Goal: Task Accomplishment & Management: Manage account settings

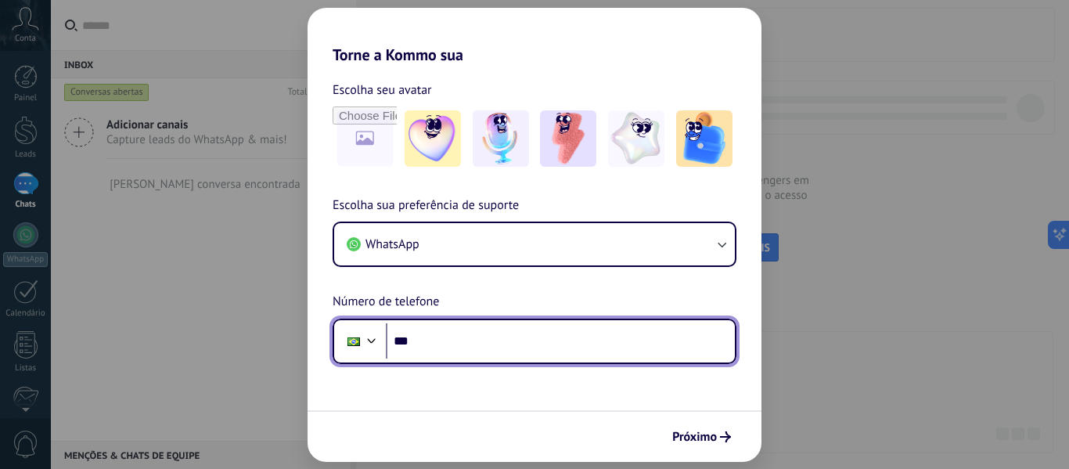
click at [523, 329] on input "***" at bounding box center [560, 341] width 349 height 36
type input "**********"
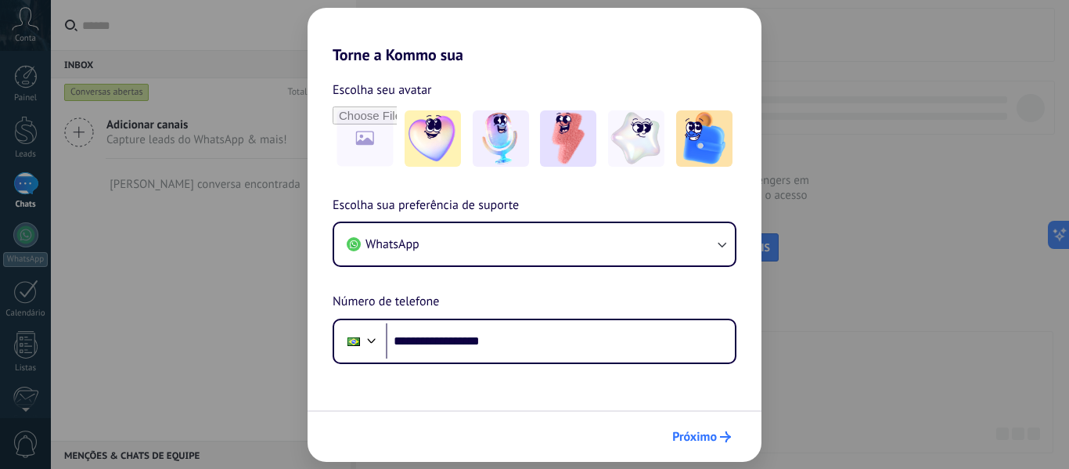
click at [669, 438] on button "Próximo" at bounding box center [701, 437] width 73 height 27
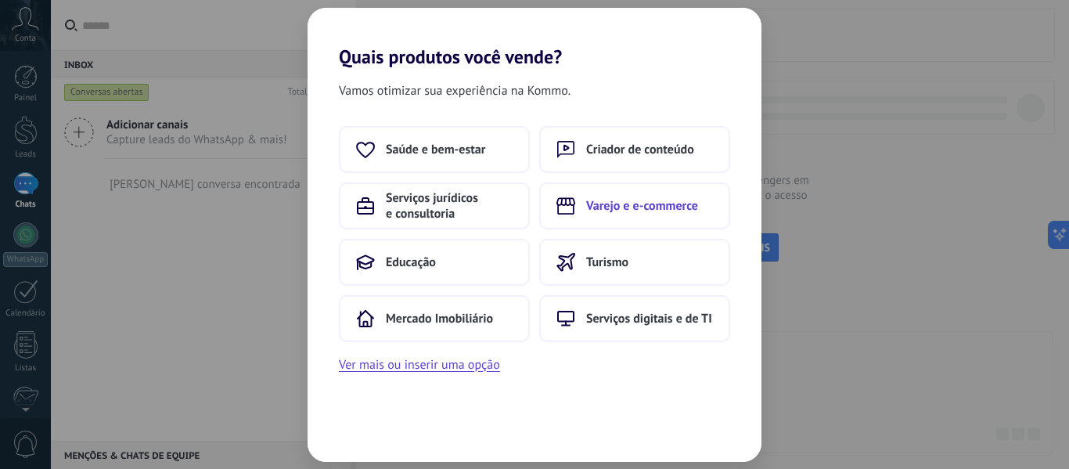
click at [680, 193] on button "Varejo e e-commerce" at bounding box center [634, 205] width 191 height 47
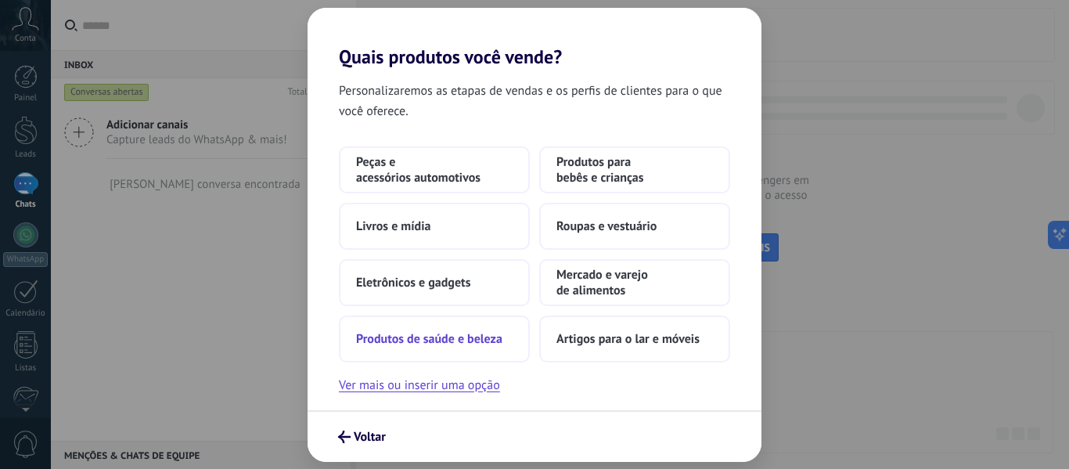
click at [482, 334] on span "Produtos de saúde e beleza" at bounding box center [429, 339] width 146 height 16
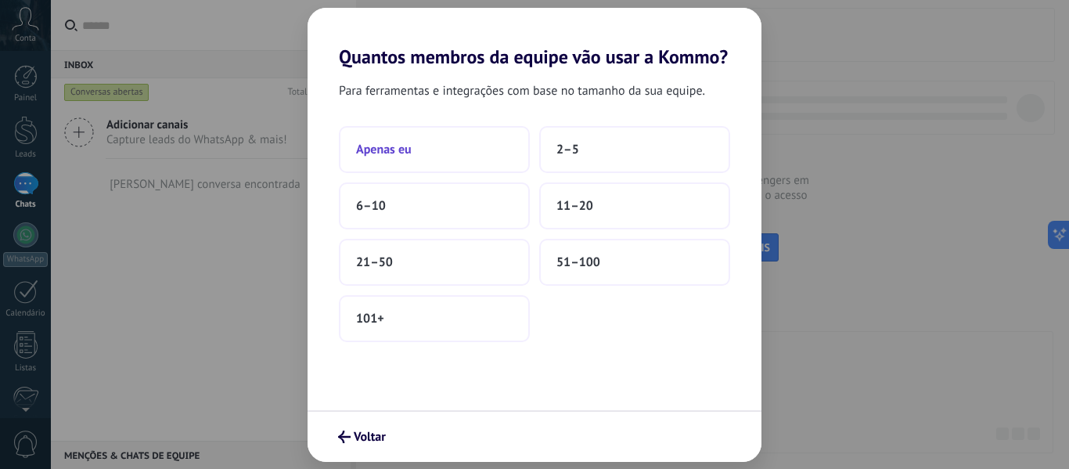
click at [484, 139] on button "Apenas eu" at bounding box center [434, 149] width 191 height 47
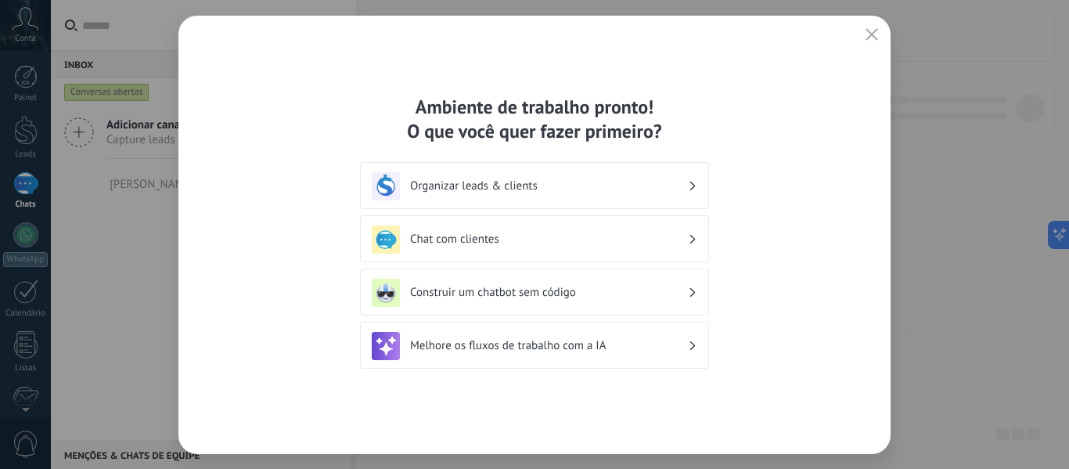
click at [545, 178] on div "Organizar leads & clients" at bounding box center [535, 186] width 326 height 28
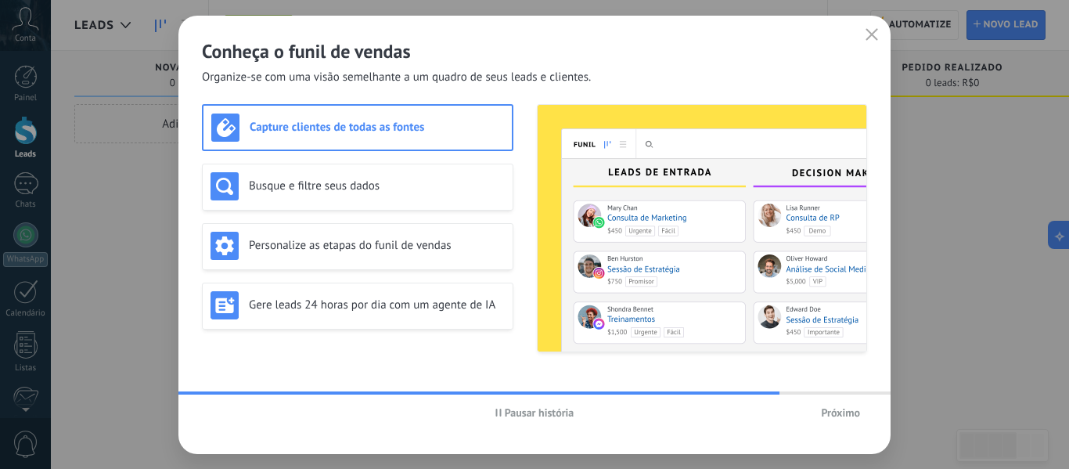
click at [440, 125] on h3 "Capture clientes de todas as fontes" at bounding box center [377, 127] width 254 height 15
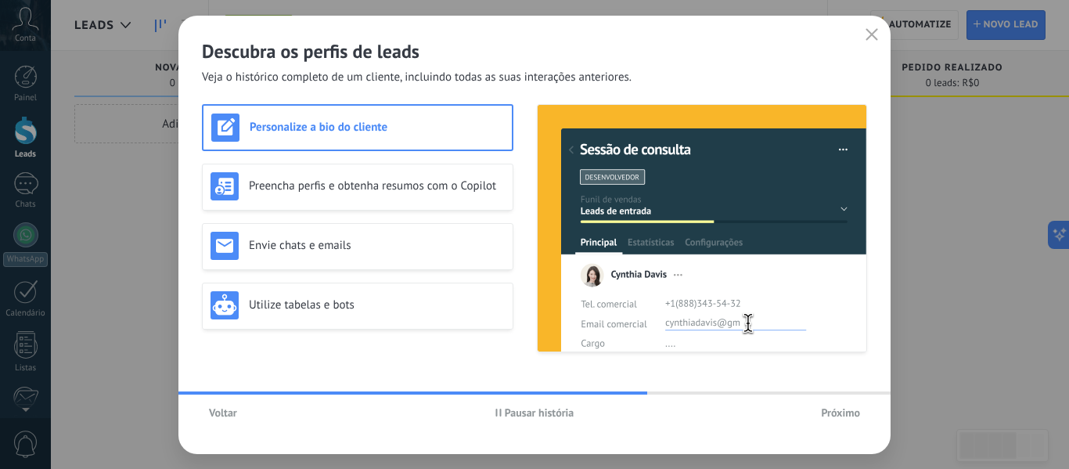
click at [403, 133] on h3 "Personalize a bio do cliente" at bounding box center [377, 127] width 254 height 15
click at [833, 415] on span "Próximo" at bounding box center [840, 412] width 39 height 11
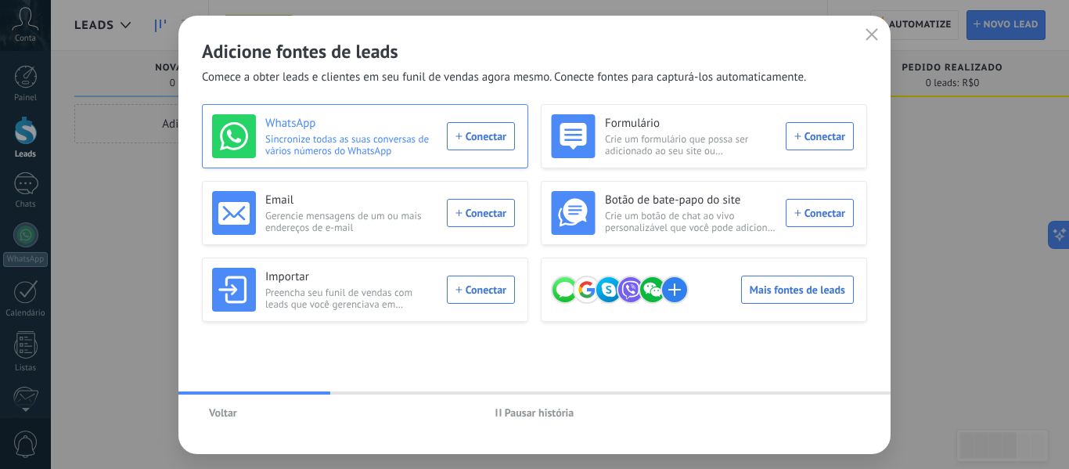
click at [469, 133] on div "WhatsApp Sincronize todas as suas conversas de vários números do WhatsApp Conec…" at bounding box center [363, 136] width 303 height 44
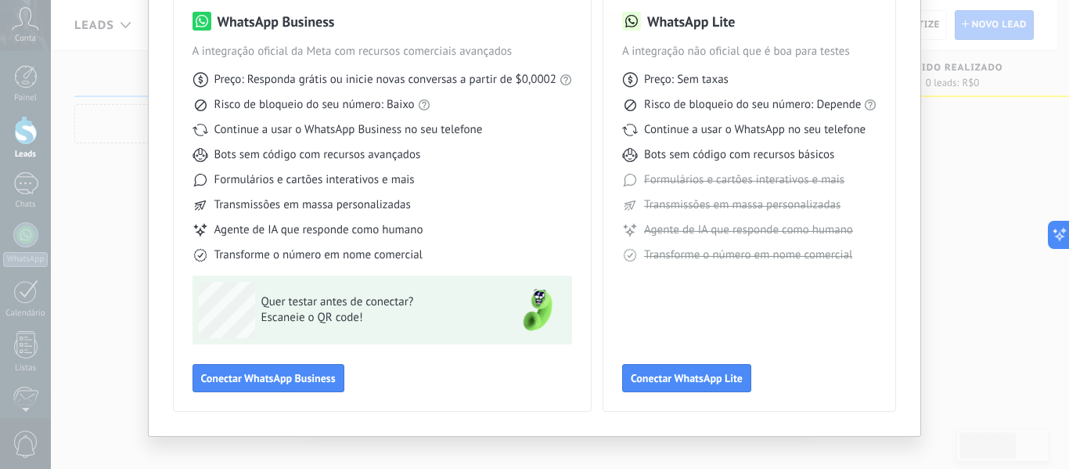
scroll to position [146, 0]
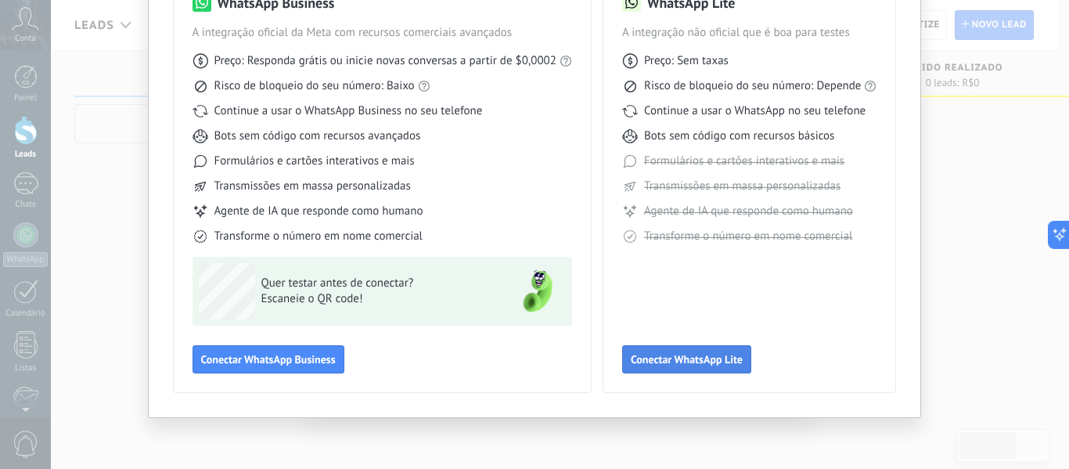
click at [744, 351] on button "Conectar WhatsApp Lite" at bounding box center [686, 359] width 129 height 28
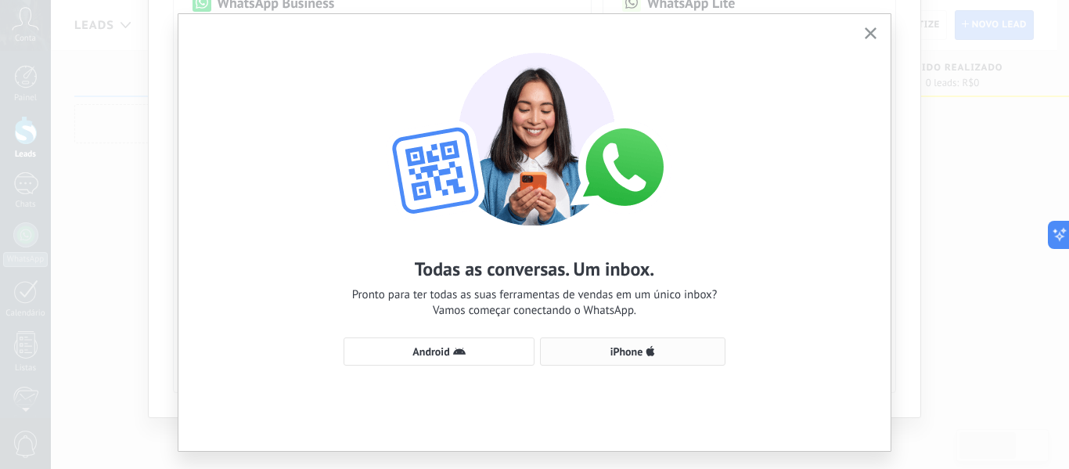
scroll to position [71, 0]
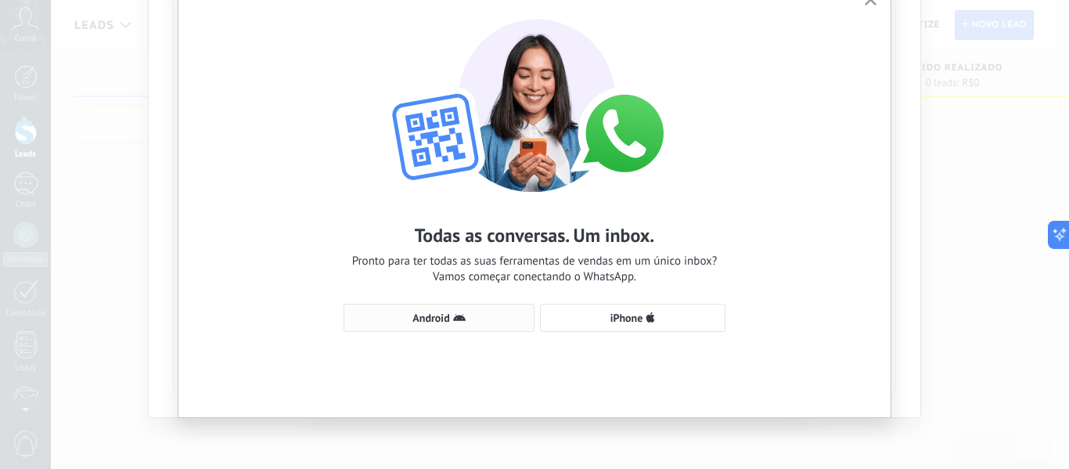
click at [468, 316] on span "Android" at bounding box center [439, 318] width 174 height 13
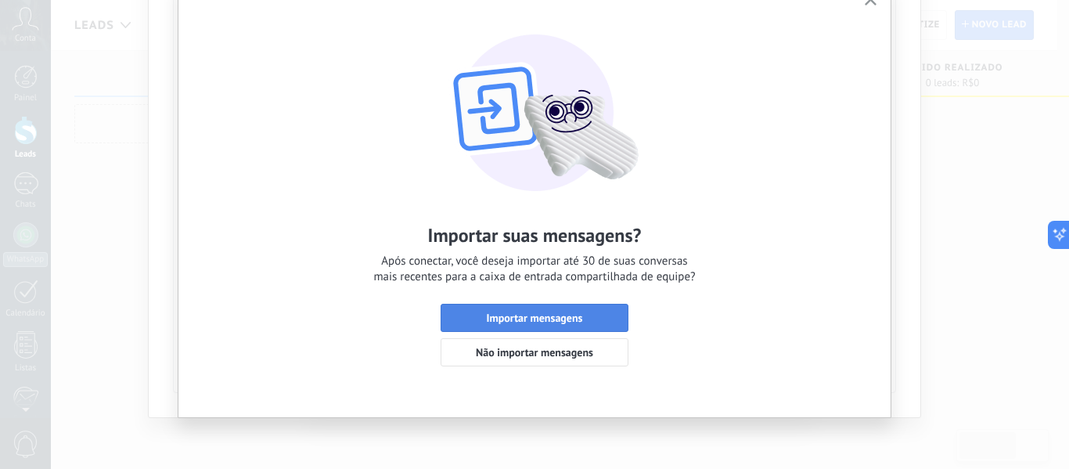
click at [543, 319] on span "Importar mensagens" at bounding box center [535, 317] width 96 height 11
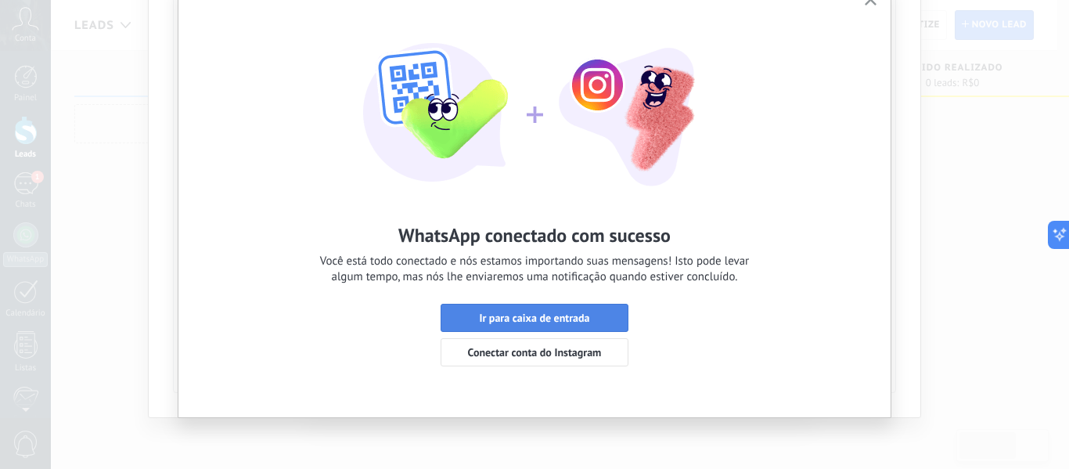
click at [602, 318] on span "Ir para caixa de entrada" at bounding box center [534, 317] width 171 height 11
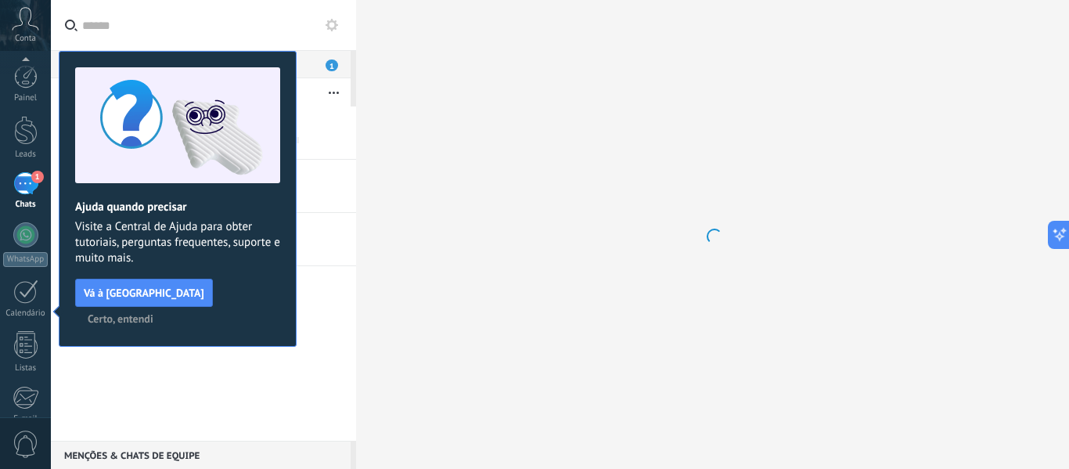
scroll to position [182, 0]
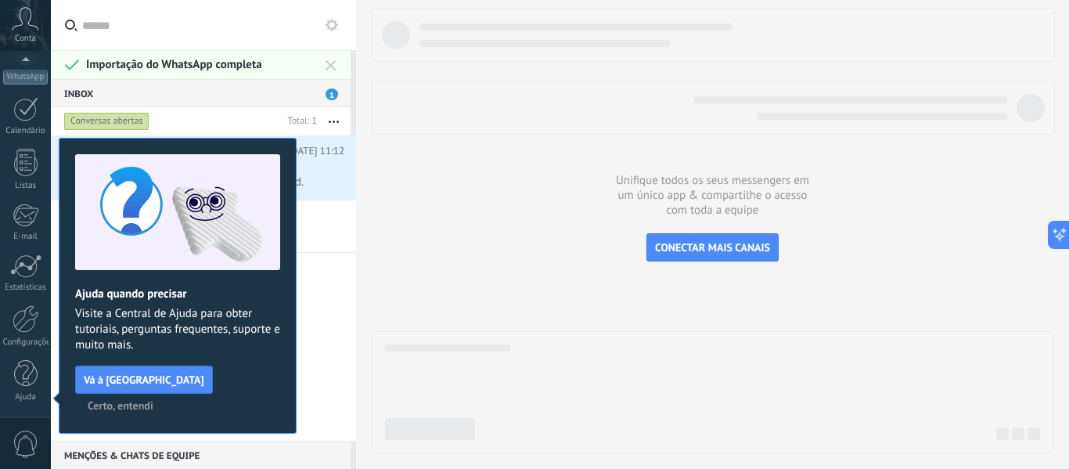
click at [153, 400] on span "Certo, entendi" at bounding box center [121, 405] width 66 height 11
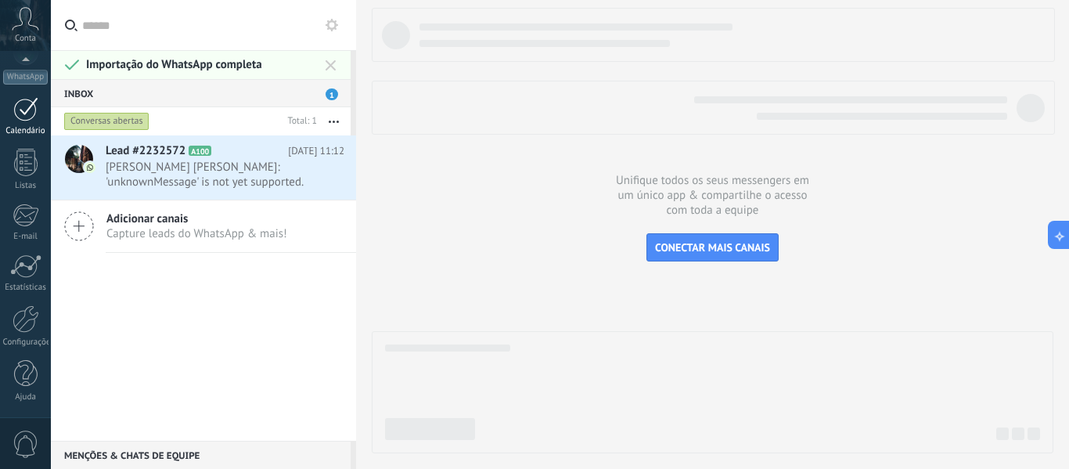
click at [30, 115] on div at bounding box center [25, 109] width 25 height 24
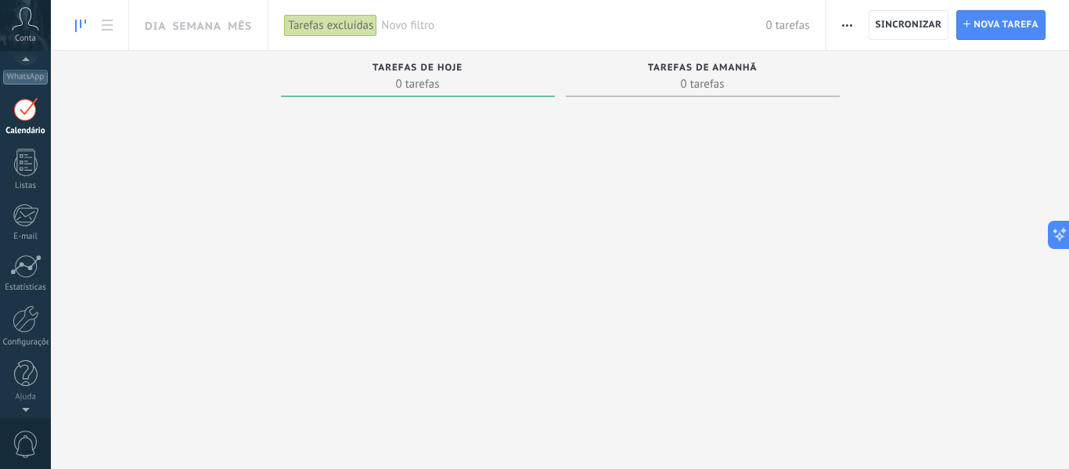
scroll to position [45, 0]
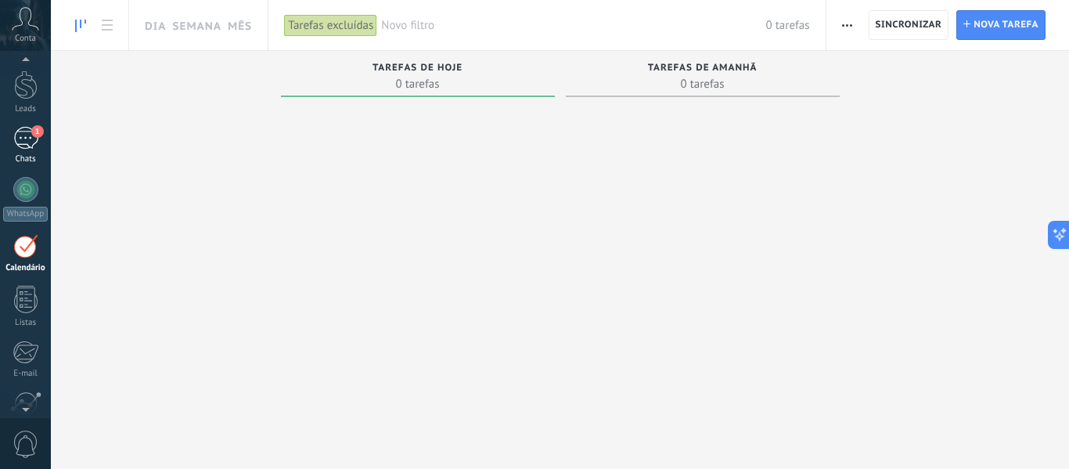
click at [26, 154] on div "Chats" at bounding box center [25, 159] width 45 height 10
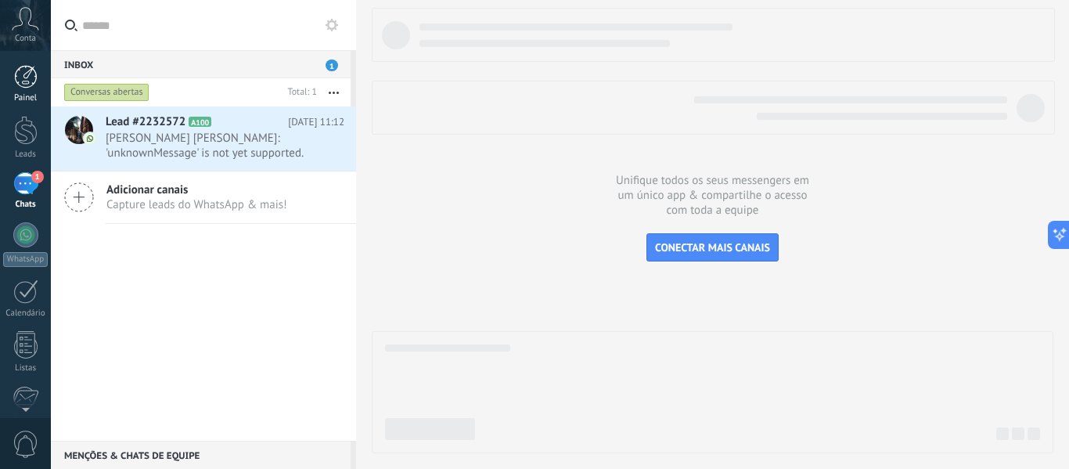
click at [29, 92] on link "Painel" at bounding box center [25, 84] width 51 height 38
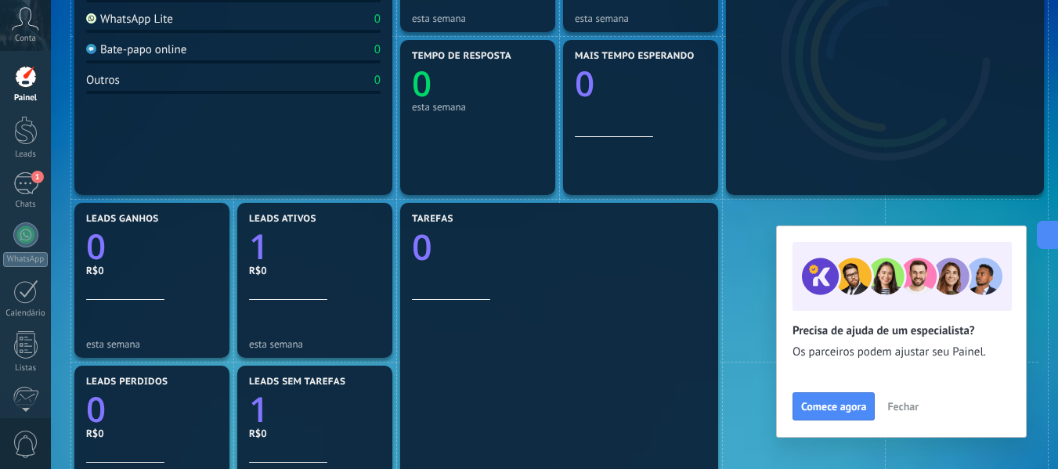
scroll to position [279, 0]
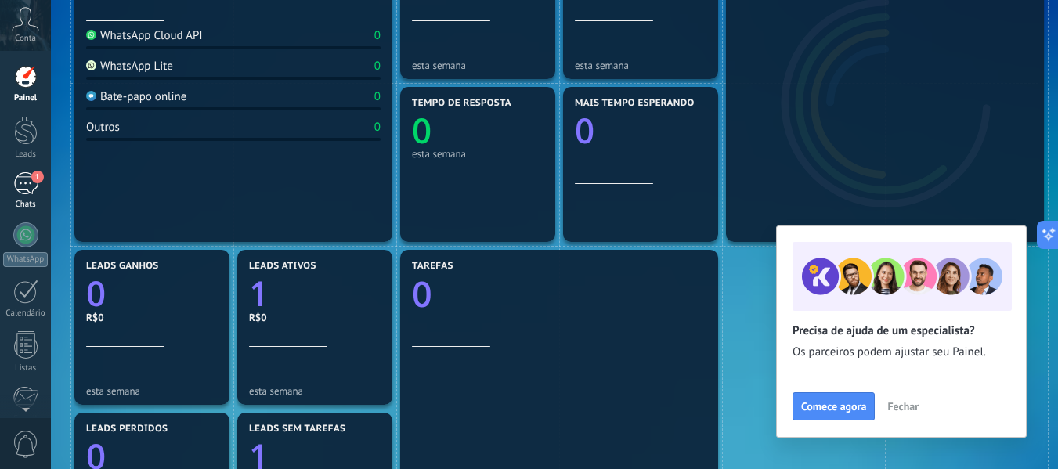
click at [19, 197] on link "1 Chats" at bounding box center [25, 191] width 51 height 38
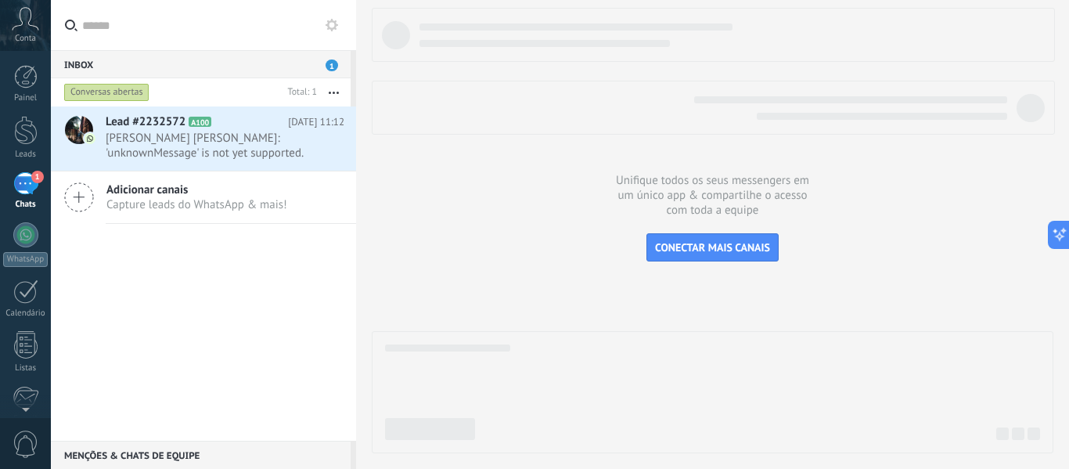
click at [325, 93] on button "button" at bounding box center [334, 92] width 34 height 28
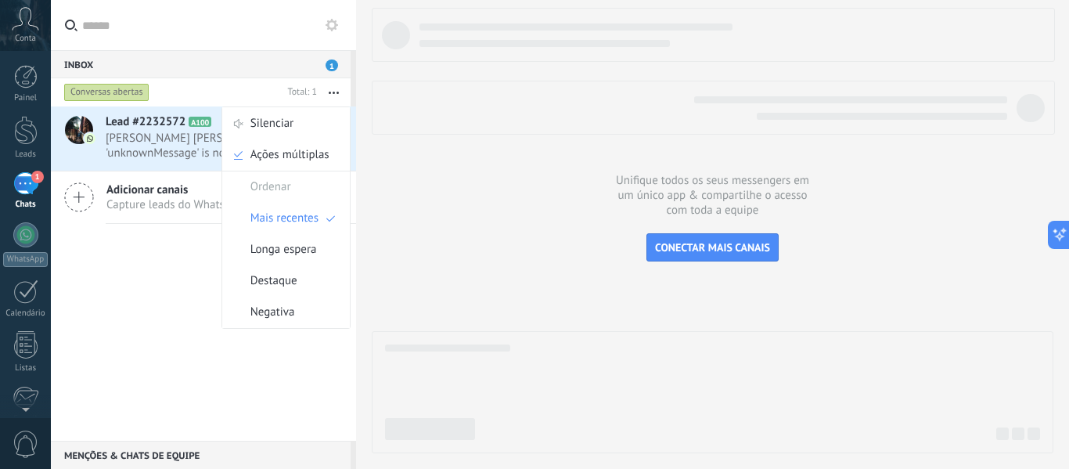
click at [409, 194] on div at bounding box center [713, 230] width 682 height 445
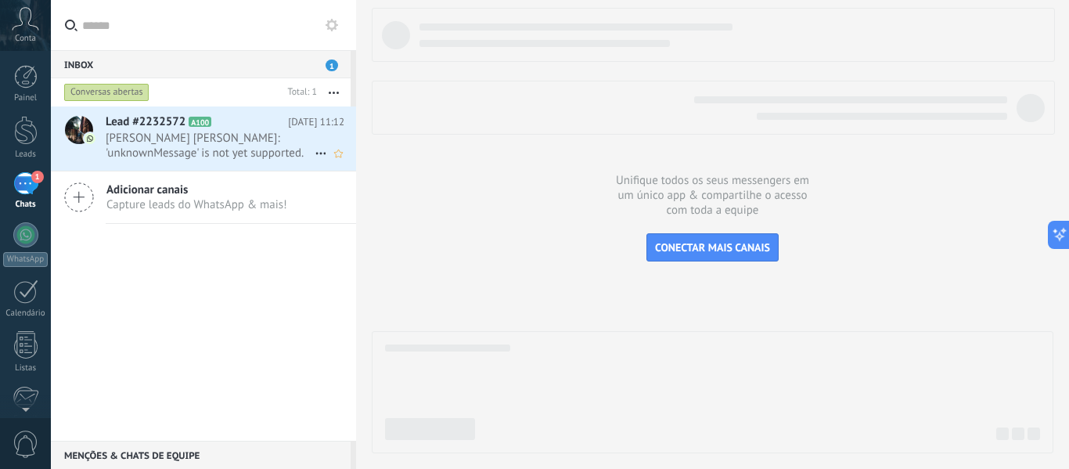
click at [204, 148] on span "[PERSON_NAME] [PERSON_NAME]: 'unknownMessage' is not yet supported. Use your de…" at bounding box center [210, 146] width 209 height 30
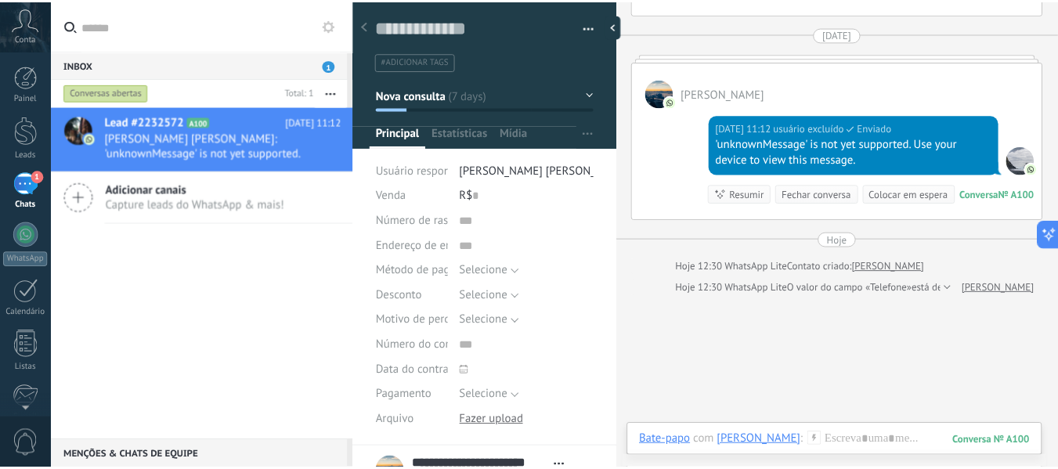
scroll to position [235, 0]
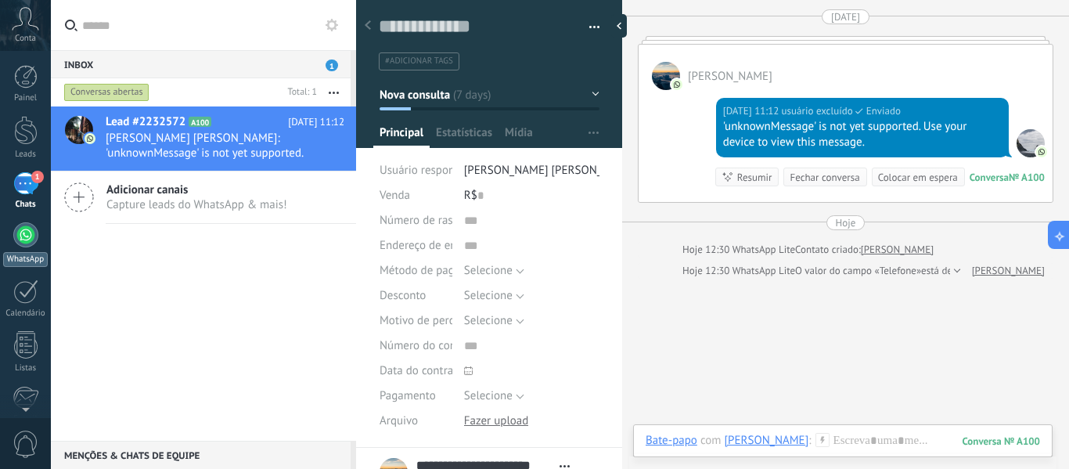
click at [27, 244] on div at bounding box center [25, 234] width 25 height 25
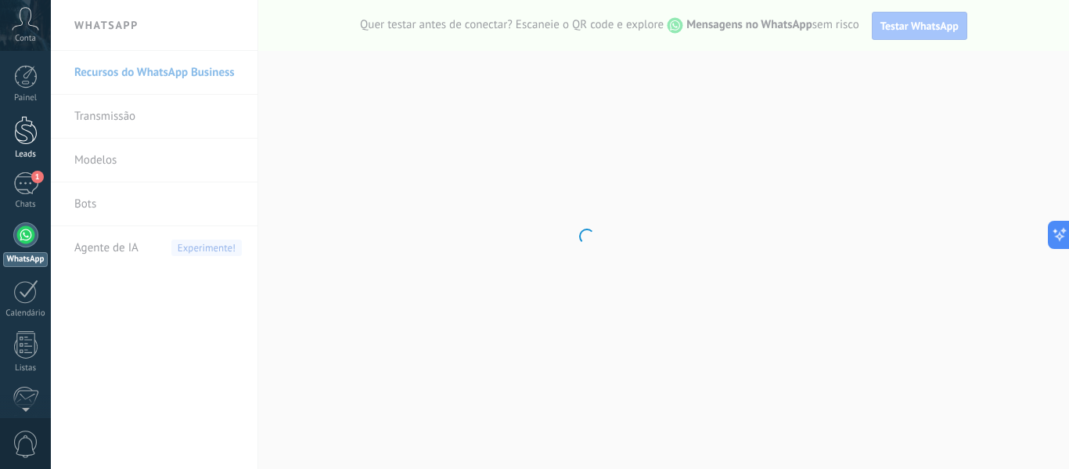
click at [26, 147] on link "Leads" at bounding box center [25, 138] width 51 height 44
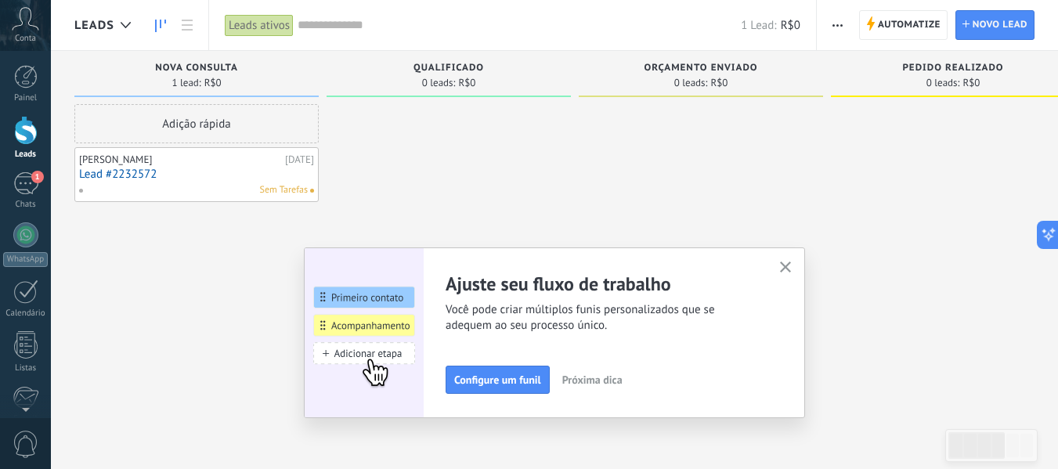
click at [788, 267] on icon "button" at bounding box center [786, 268] width 12 height 12
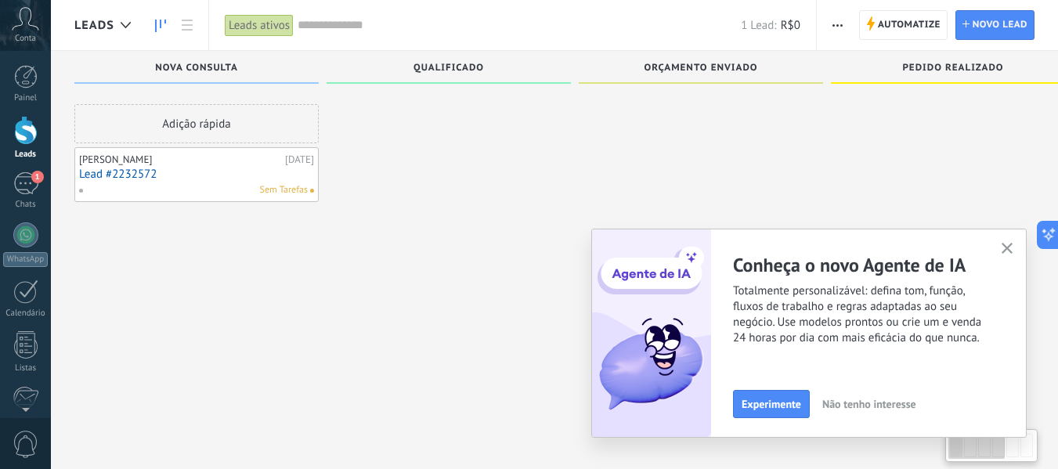
scroll to position [27, 0]
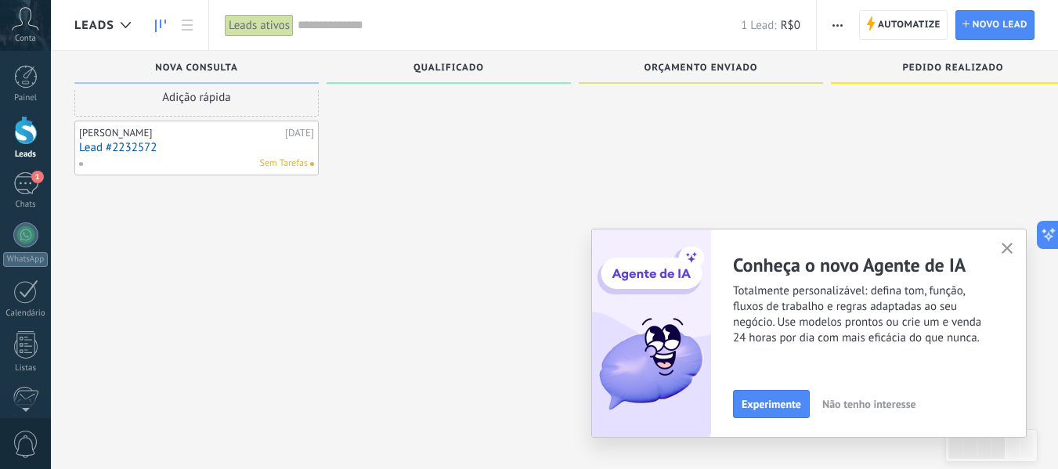
click at [1009, 247] on icon "button" at bounding box center [1007, 249] width 12 height 12
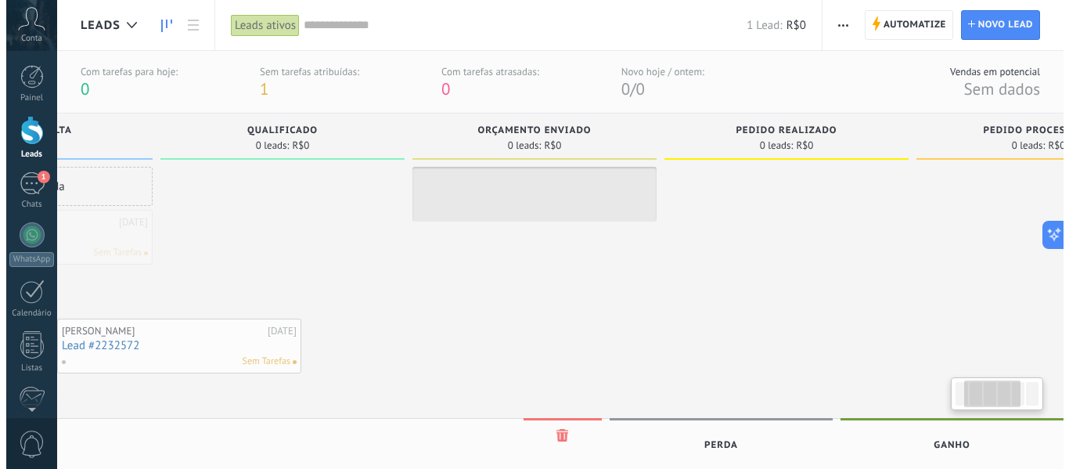
scroll to position [0, 157]
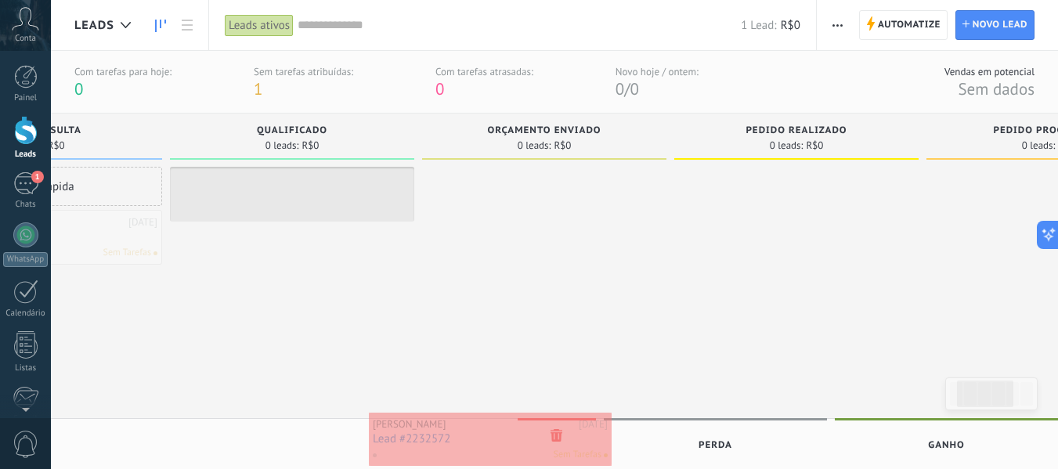
drag, startPoint x: 264, startPoint y: 232, endPoint x: 558, endPoint y: 435, distance: 357.5
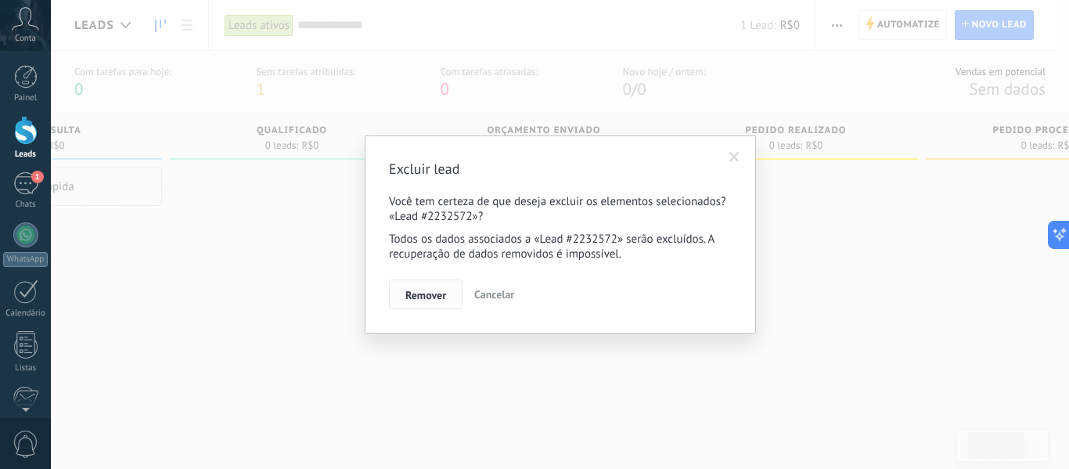
click at [410, 294] on span "Remover" at bounding box center [426, 295] width 41 height 11
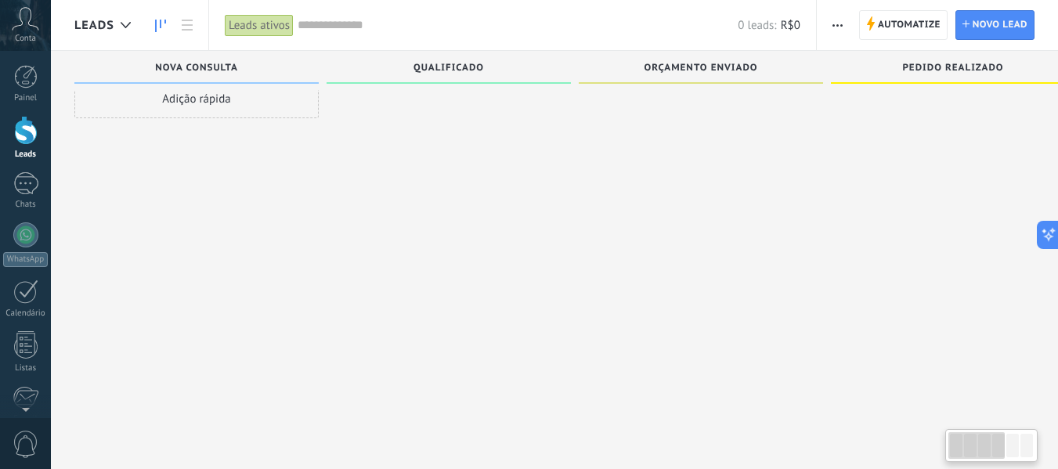
scroll to position [27, 0]
click at [18, 203] on div "Chats" at bounding box center [25, 205] width 45 height 10
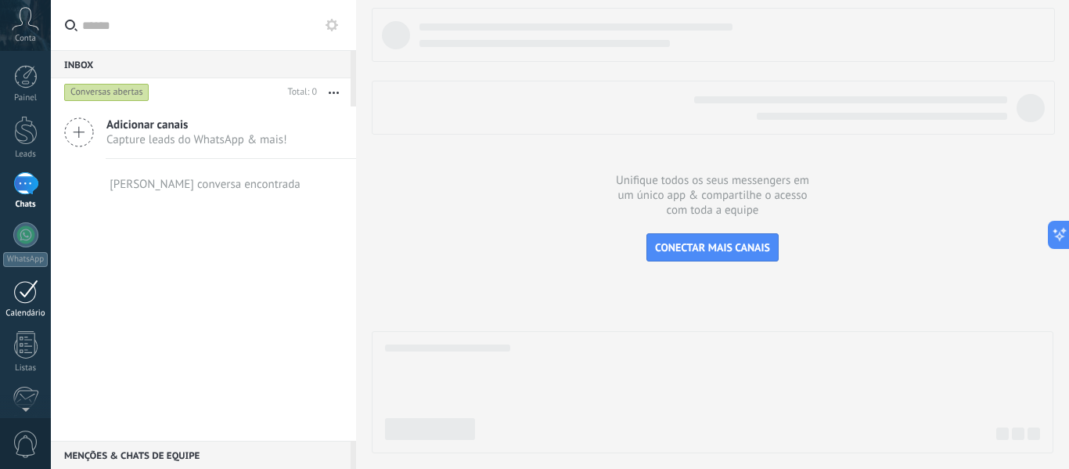
click at [31, 303] on div at bounding box center [25, 292] width 25 height 24
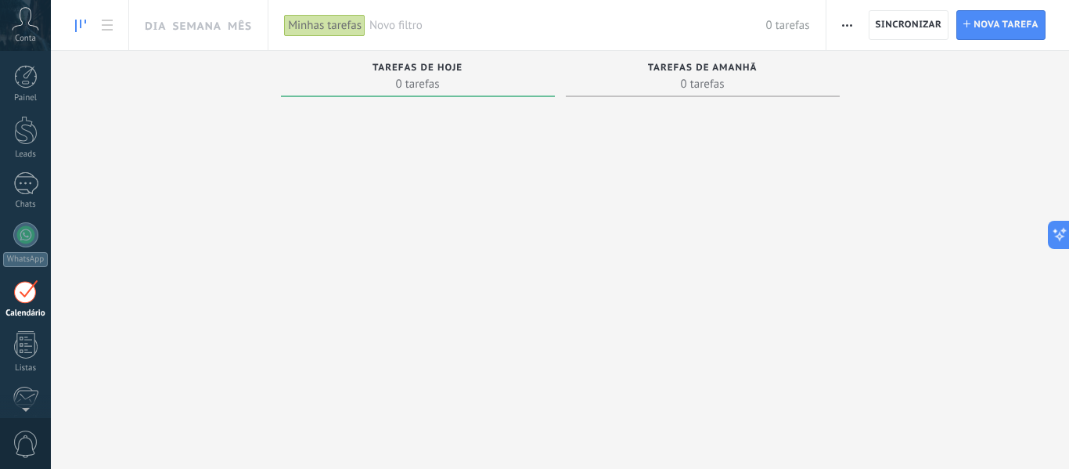
click at [23, 22] on icon at bounding box center [25, 18] width 27 height 23
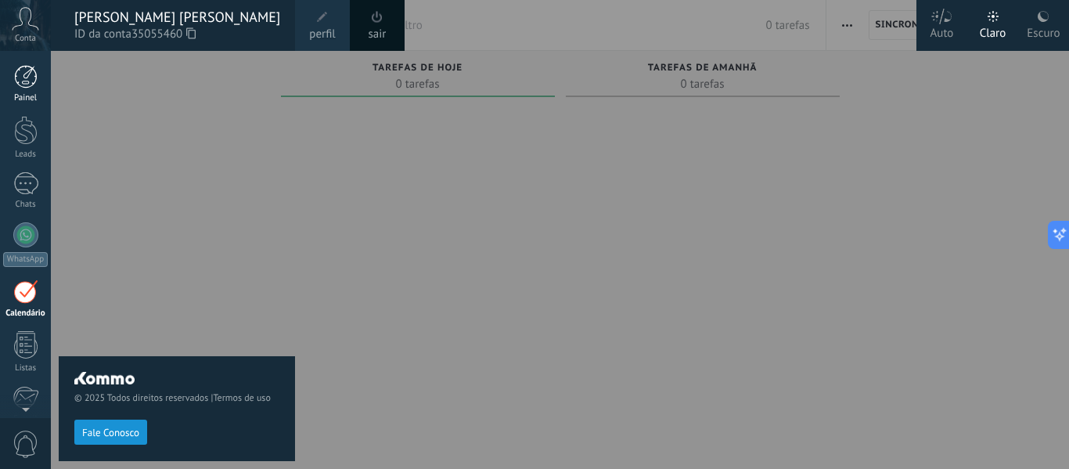
click at [20, 87] on div at bounding box center [25, 76] width 23 height 23
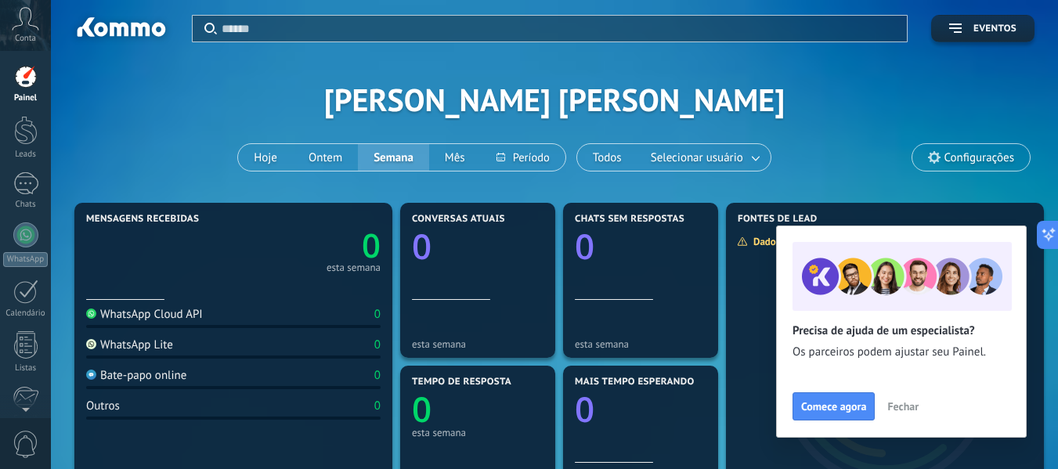
click at [950, 157] on span "Configurações" at bounding box center [979, 157] width 70 height 13
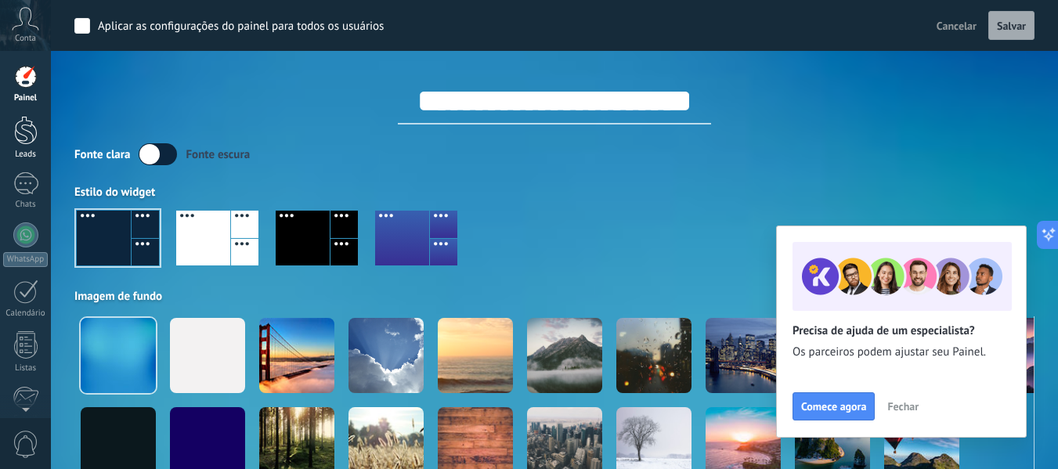
click at [0, 138] on link "Leads" at bounding box center [25, 138] width 51 height 44
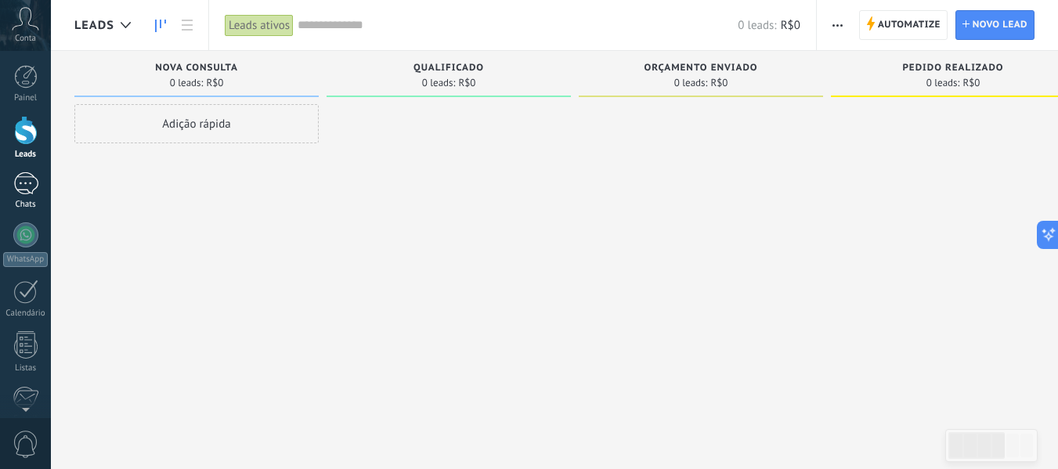
click at [18, 178] on div "1" at bounding box center [25, 183] width 25 height 23
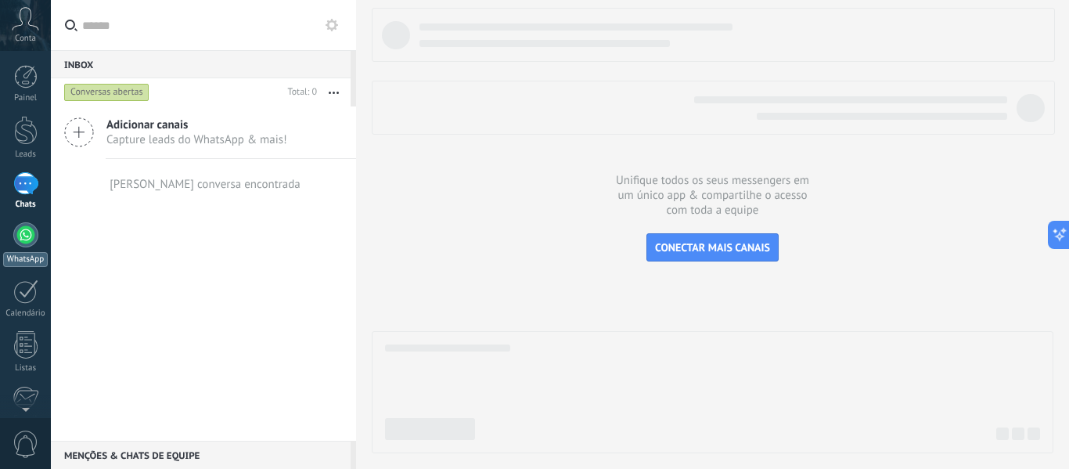
click at [28, 237] on div at bounding box center [25, 234] width 25 height 25
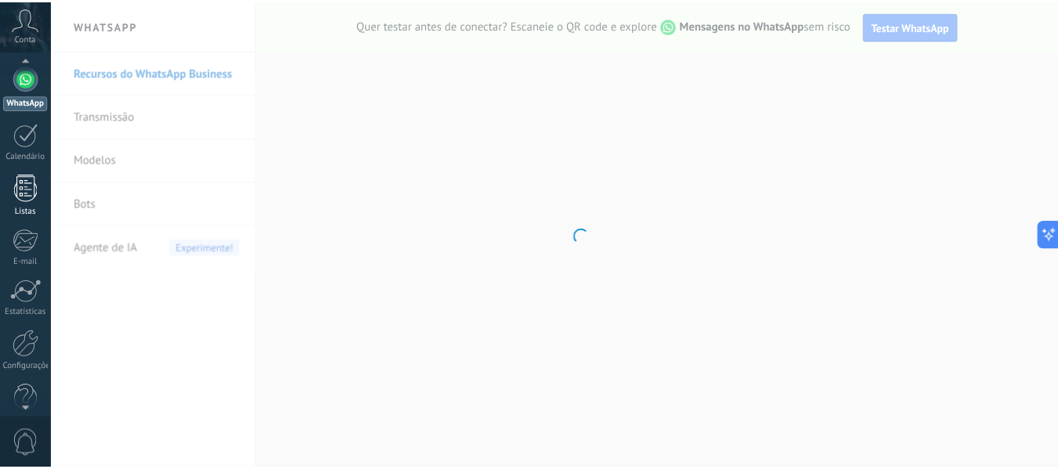
scroll to position [182, 0]
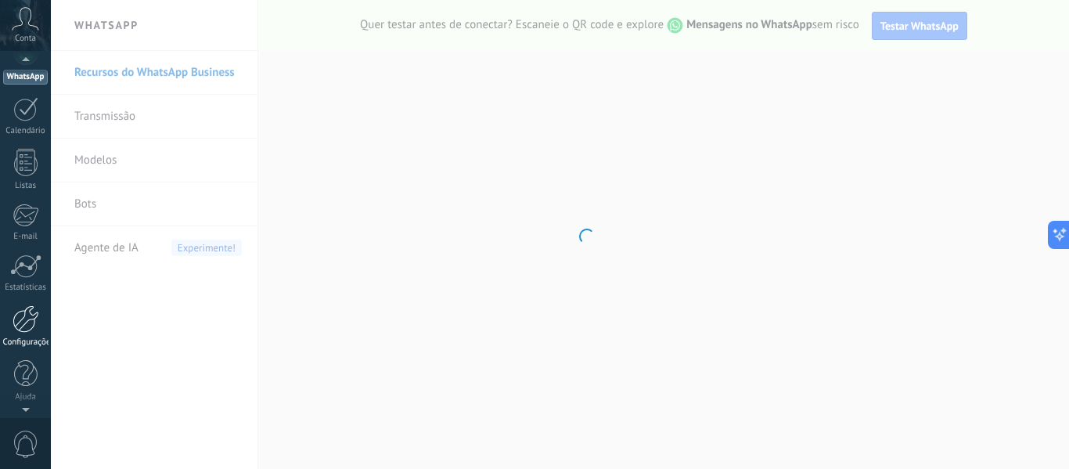
click at [27, 335] on link "Configurações" at bounding box center [25, 326] width 51 height 42
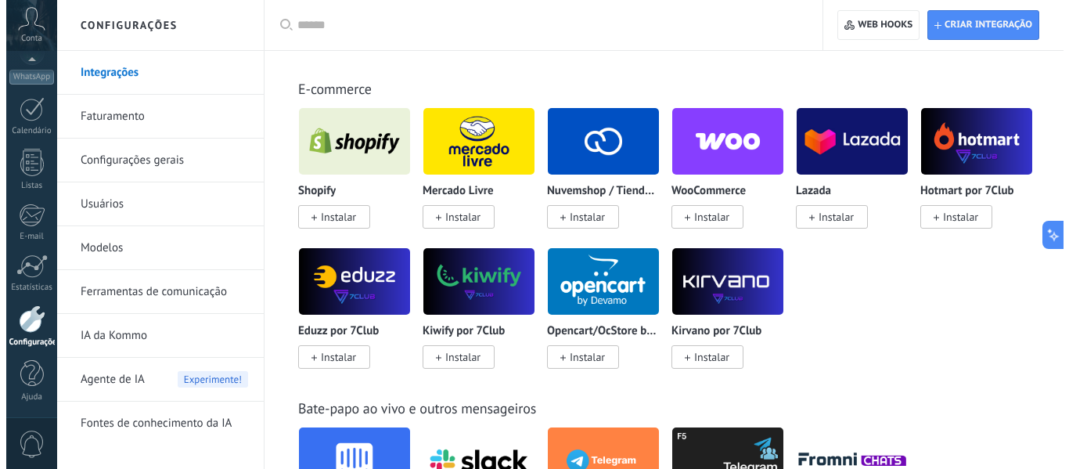
scroll to position [940, 0]
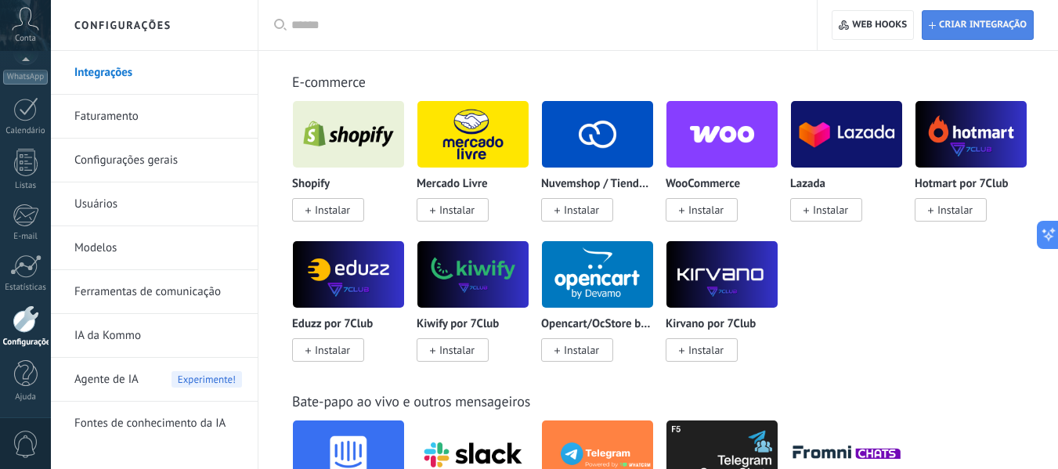
click at [954, 22] on span "Criar integração" at bounding box center [983, 25] width 88 height 13
type textarea "*********"
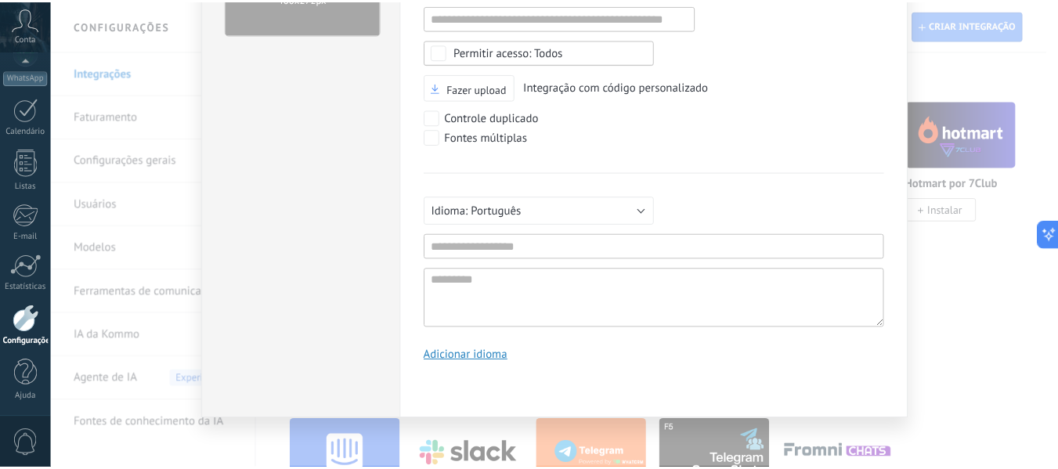
scroll to position [0, 0]
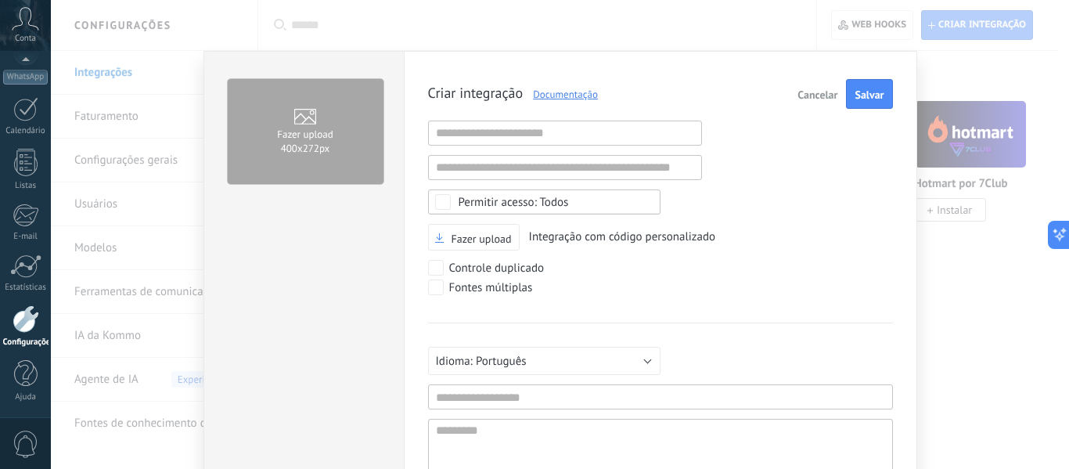
click at [816, 98] on span "Cancelar" at bounding box center [818, 94] width 40 height 11
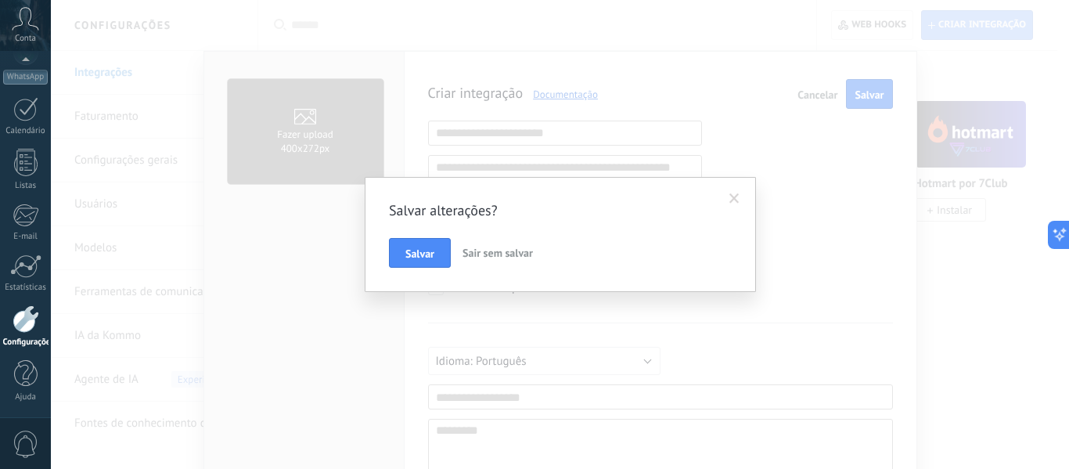
click at [467, 257] on span "Sair sem salvar" at bounding box center [498, 253] width 70 height 14
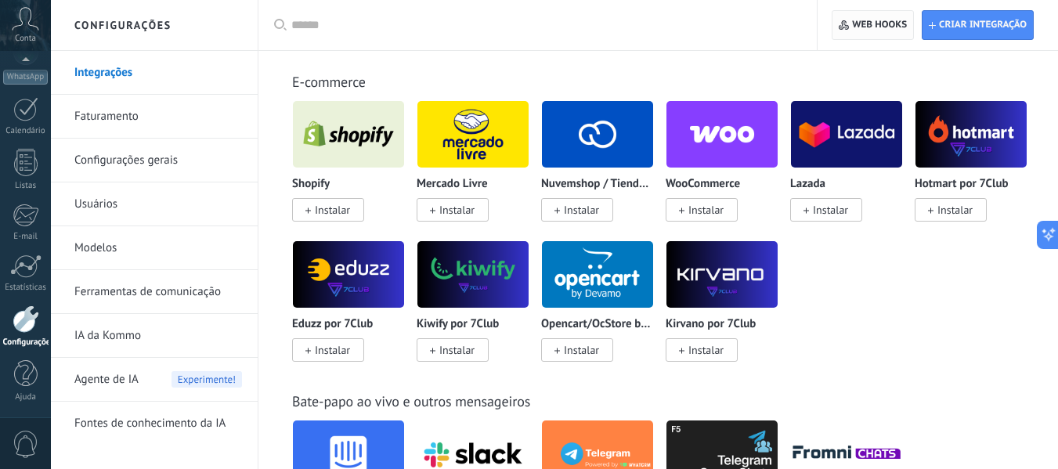
click at [872, 35] on span "Web hooks 0" at bounding box center [873, 25] width 68 height 28
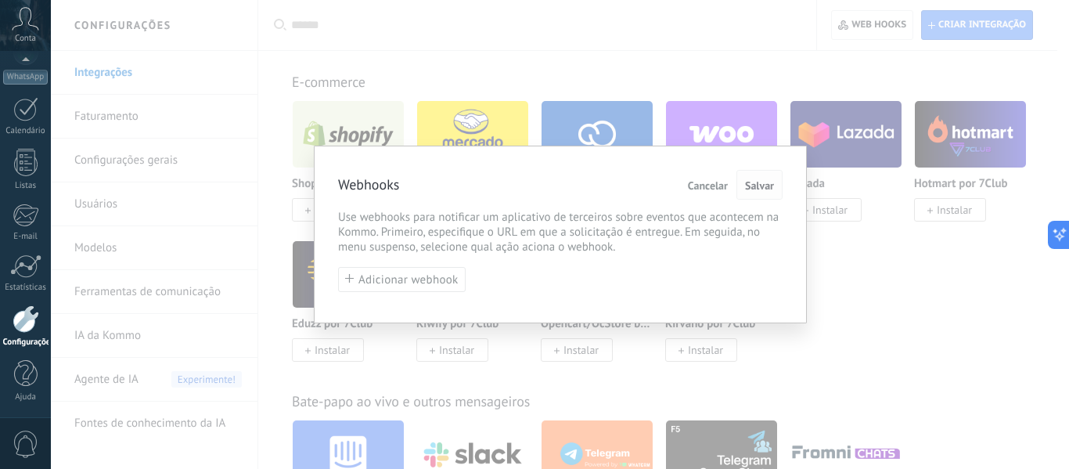
click at [758, 189] on span "Salvar" at bounding box center [759, 185] width 29 height 11
click at [390, 290] on button "Adicionar webhook" at bounding box center [402, 280] width 128 height 26
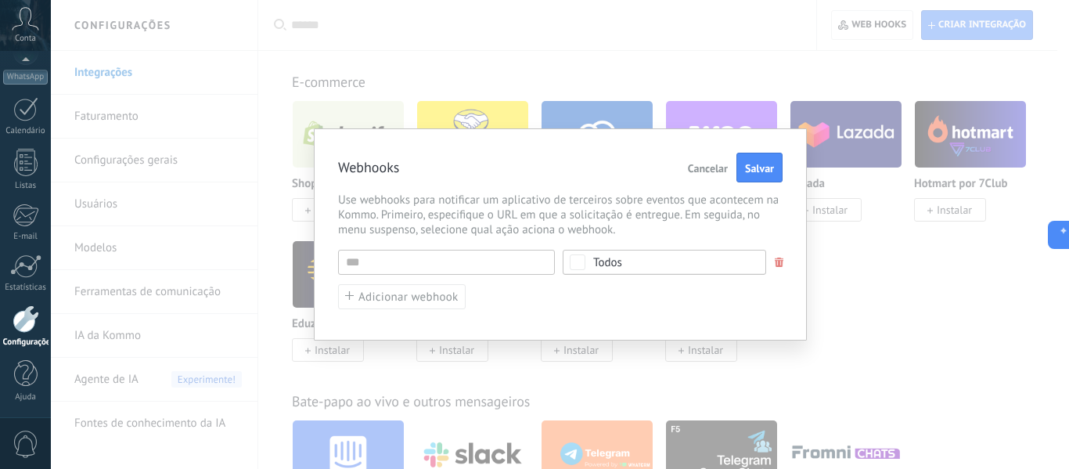
click at [731, 168] on button "Cancelar" at bounding box center [708, 168] width 52 height 30
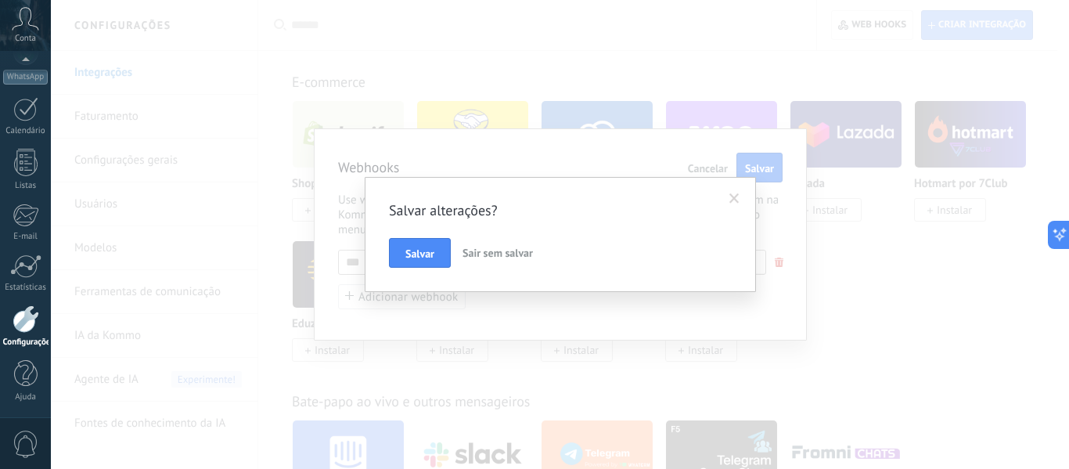
click at [517, 257] on span "Sair sem salvar" at bounding box center [498, 253] width 70 height 14
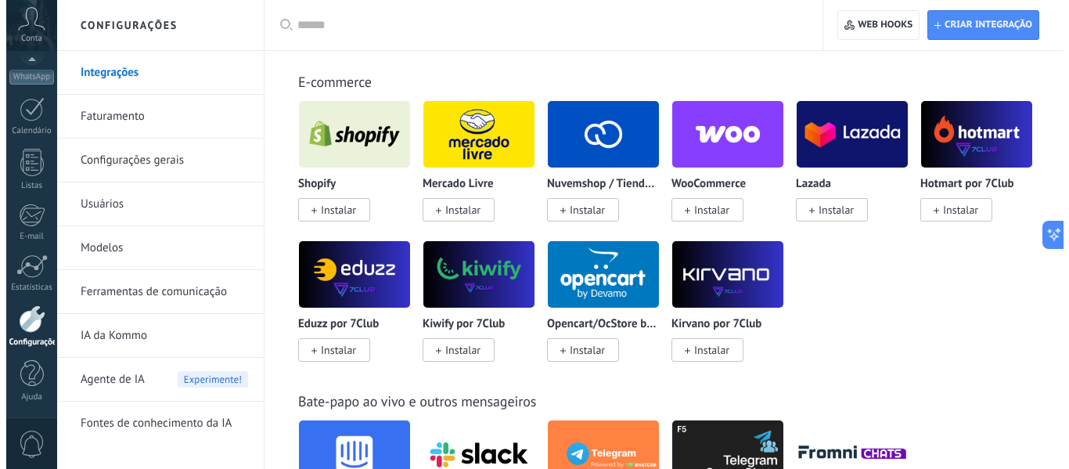
scroll to position [861, 0]
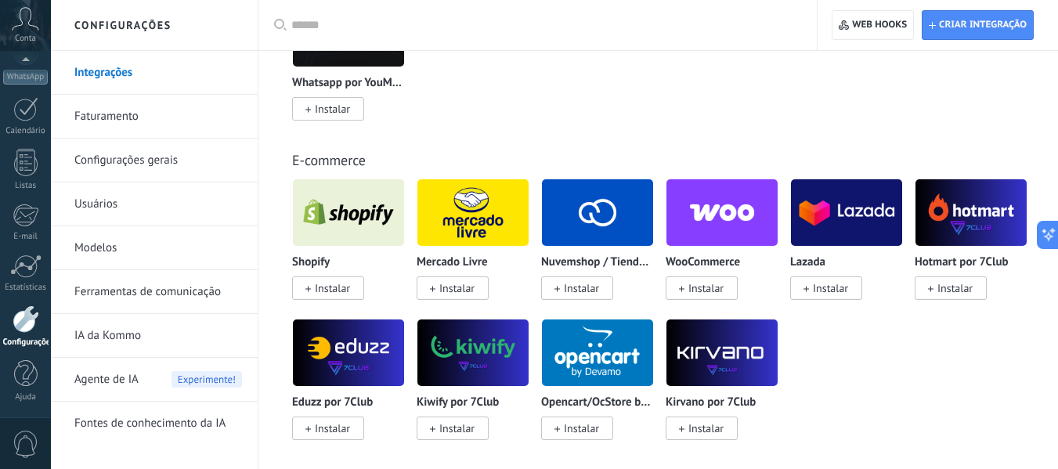
click at [599, 225] on img at bounding box center [597, 213] width 111 height 76
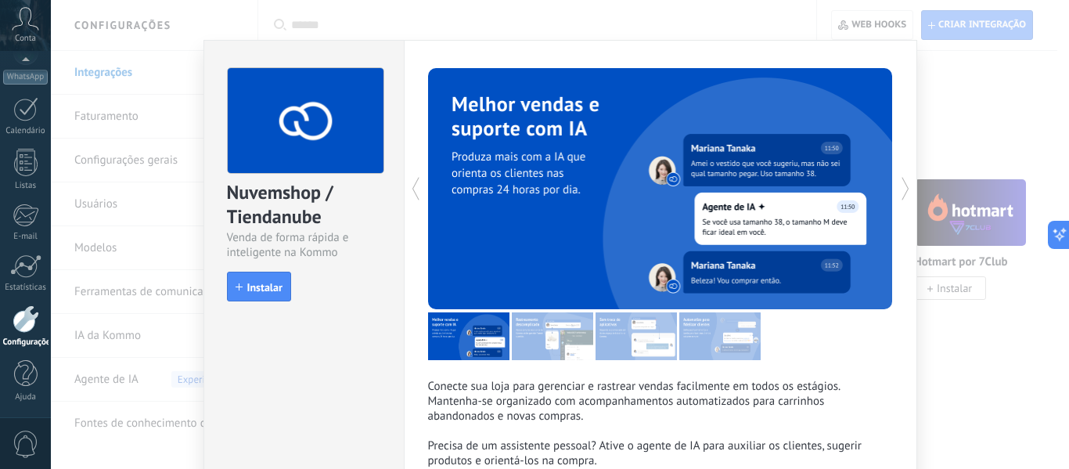
scroll to position [0, 0]
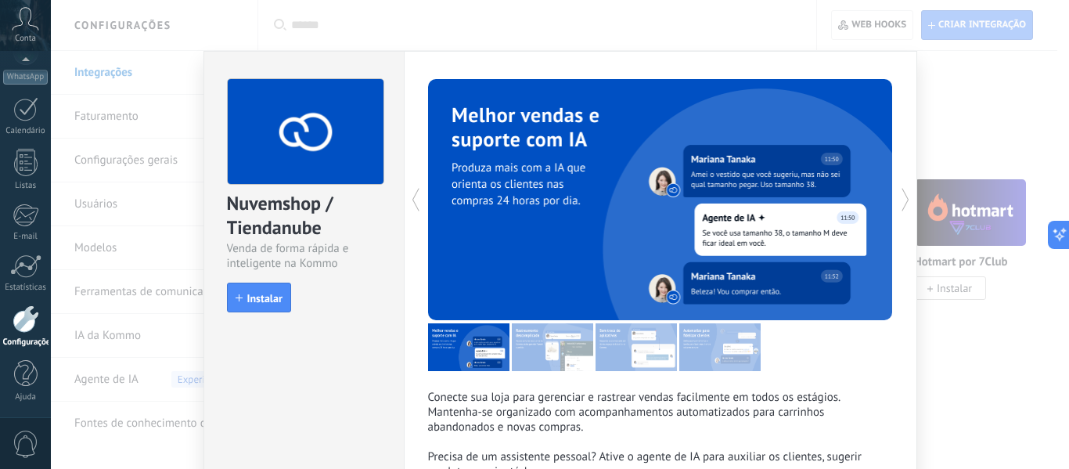
click at [928, 88] on div "Nuvemshop / Tiendanube Venda de forma rápida e inteligente na Kommo install Ins…" at bounding box center [560, 234] width 1019 height 469
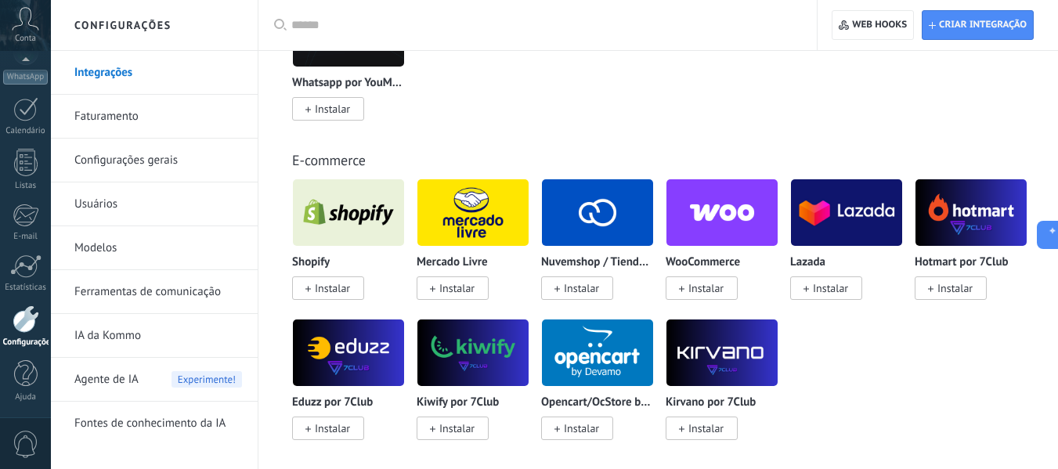
click at [599, 222] on img at bounding box center [597, 213] width 111 height 76
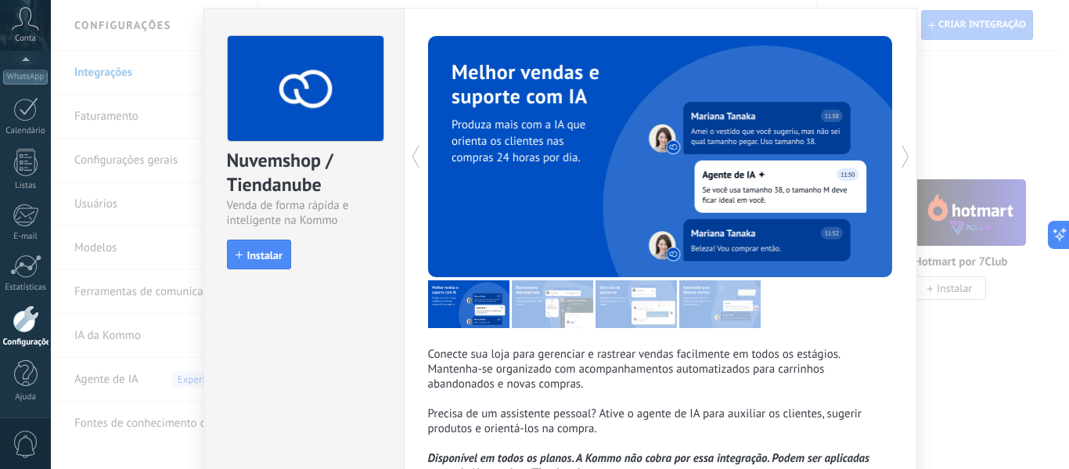
scroll to position [78, 0]
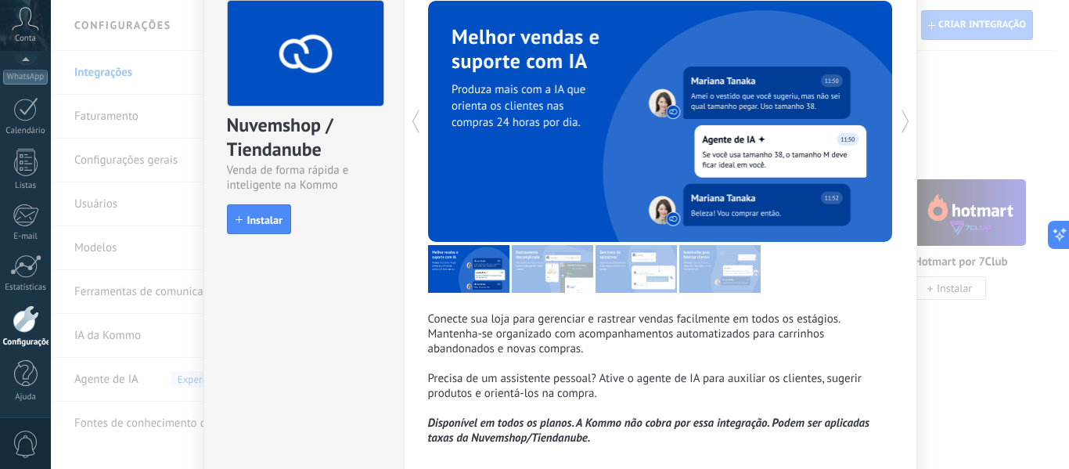
click at [1026, 117] on div "Nuvemshop / Tiendanube Venda de forma rápida e inteligente na Kommo install Ins…" at bounding box center [560, 234] width 1019 height 469
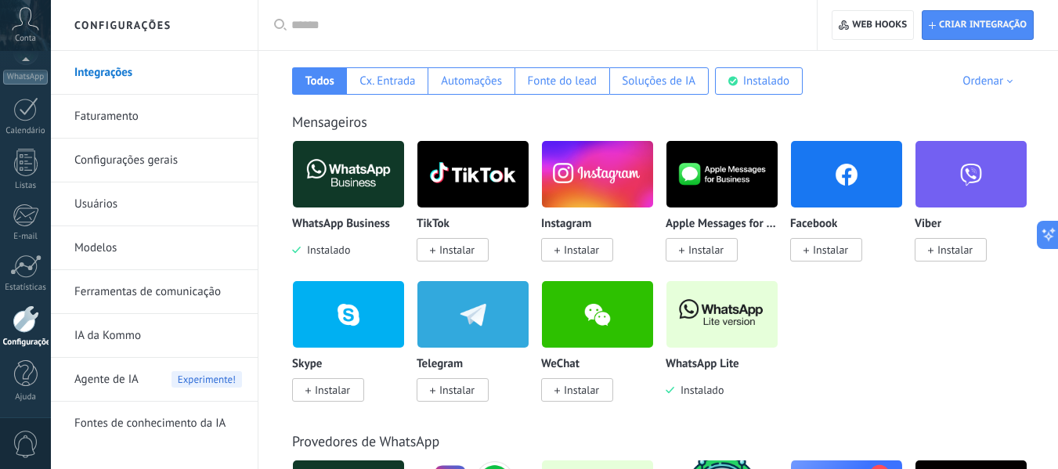
scroll to position [235, 0]
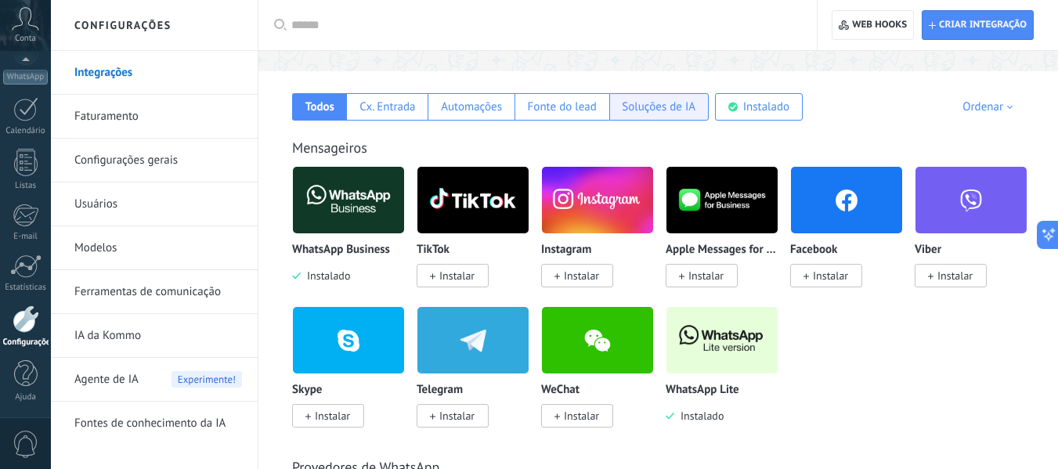
click at [625, 117] on div "Soluções de IA" at bounding box center [658, 106] width 99 height 27
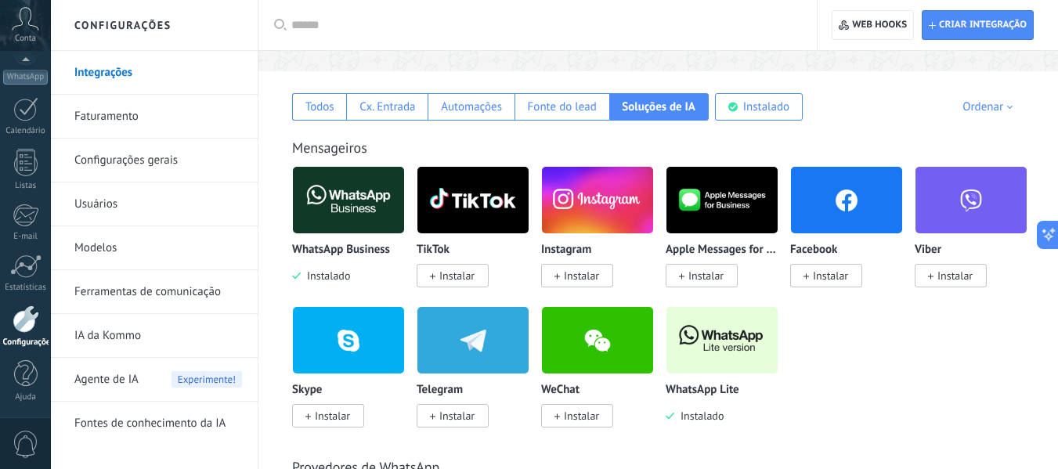
scroll to position [92, 0]
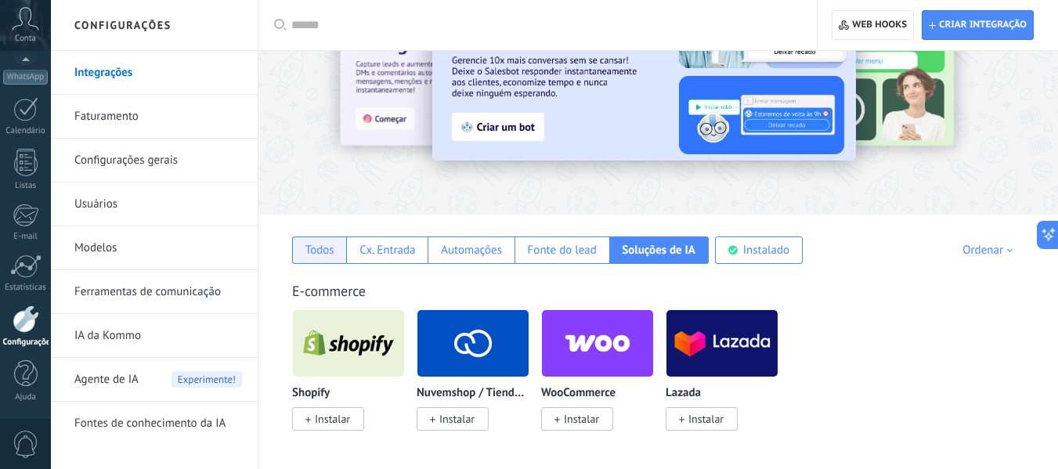
click at [329, 247] on div "Todos" at bounding box center [319, 250] width 29 height 15
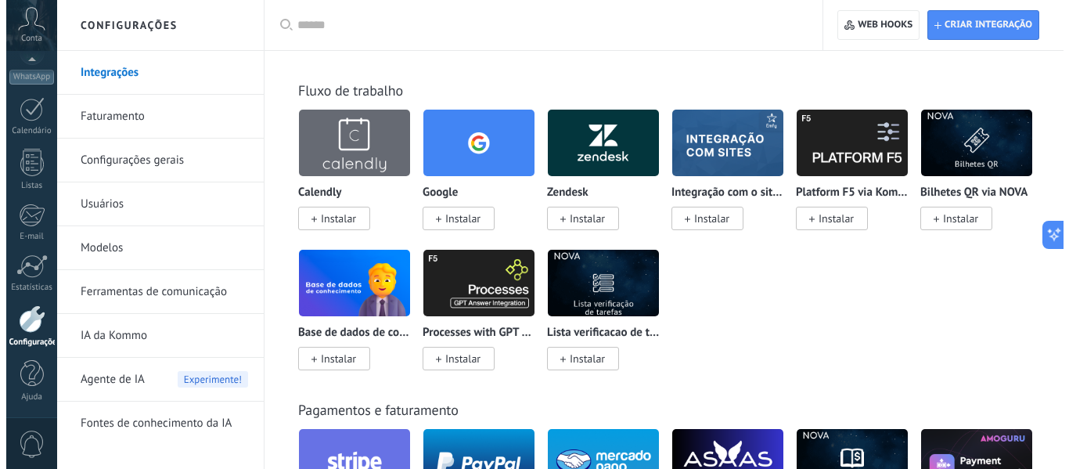
scroll to position [2584, 0]
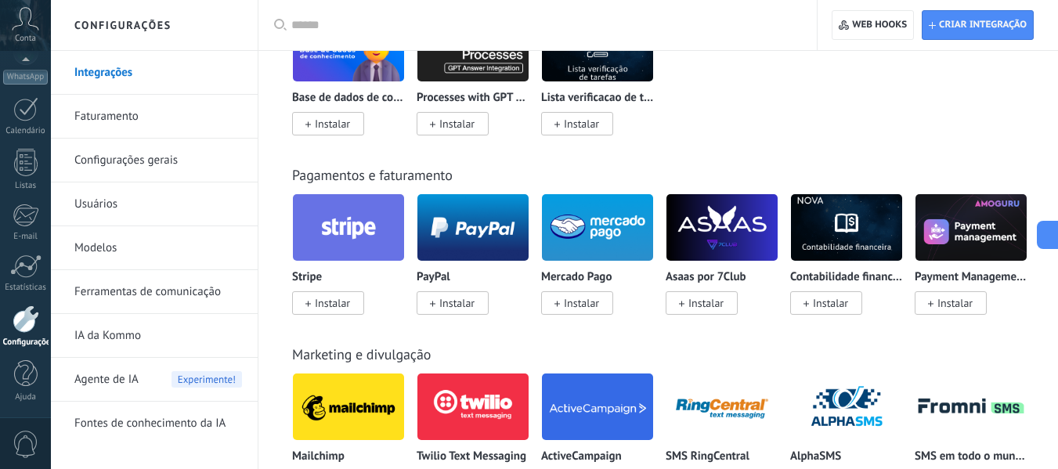
click at [579, 233] on img at bounding box center [597, 227] width 111 height 76
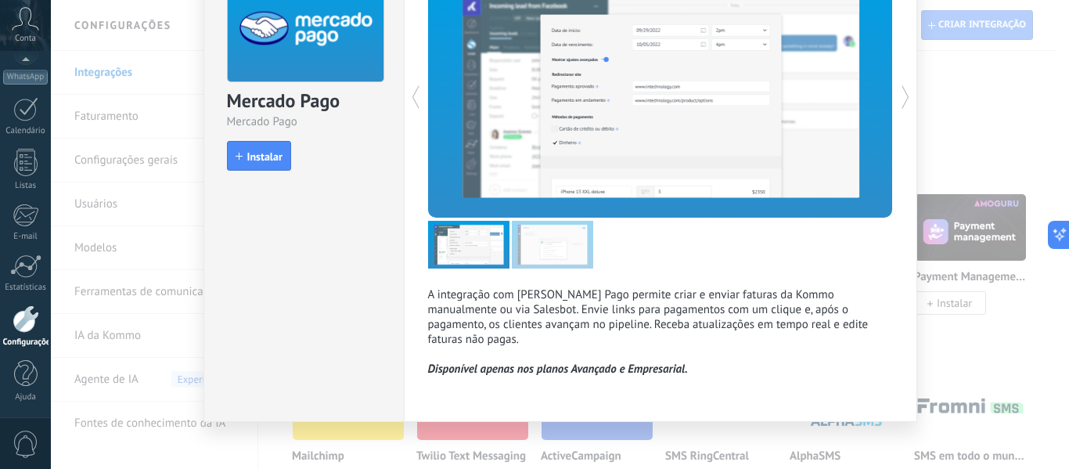
scroll to position [106, 0]
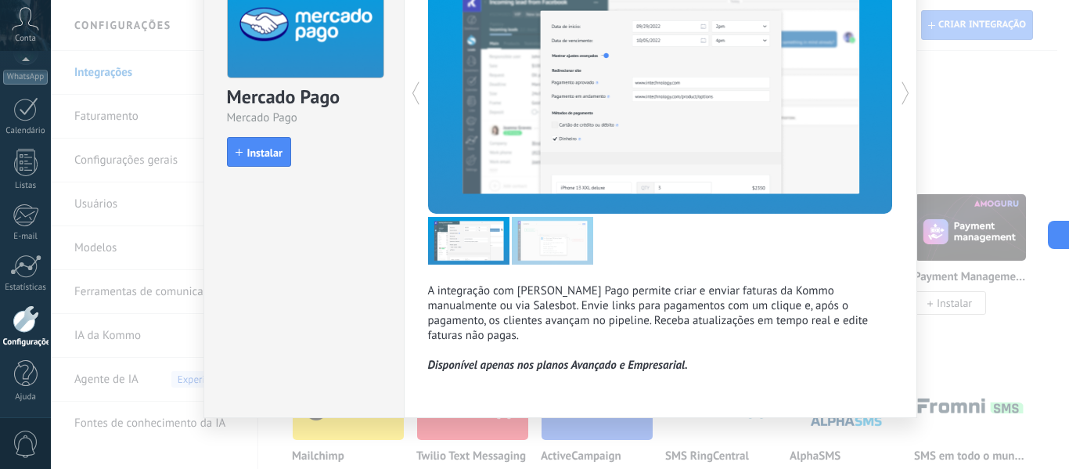
click at [618, 132] on div at bounding box center [544, 93] width 233 height 241
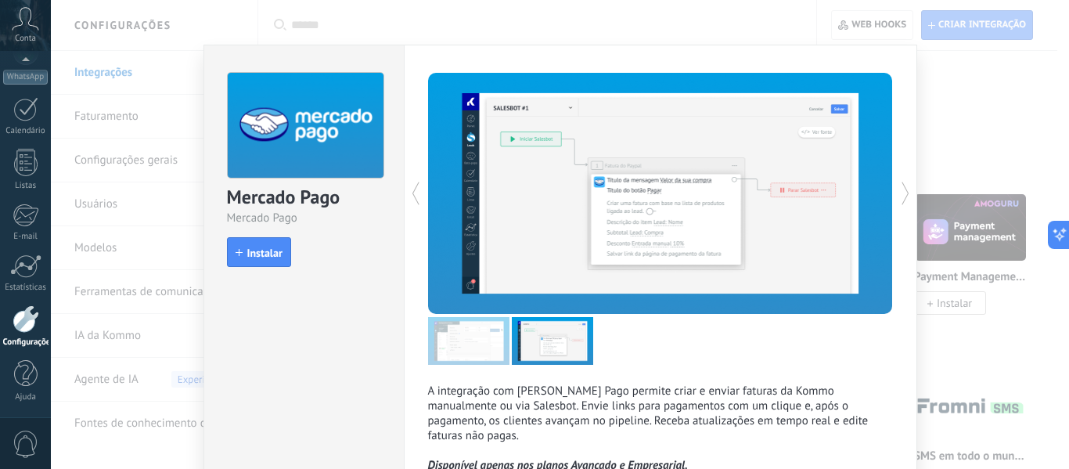
scroll to position [0, 0]
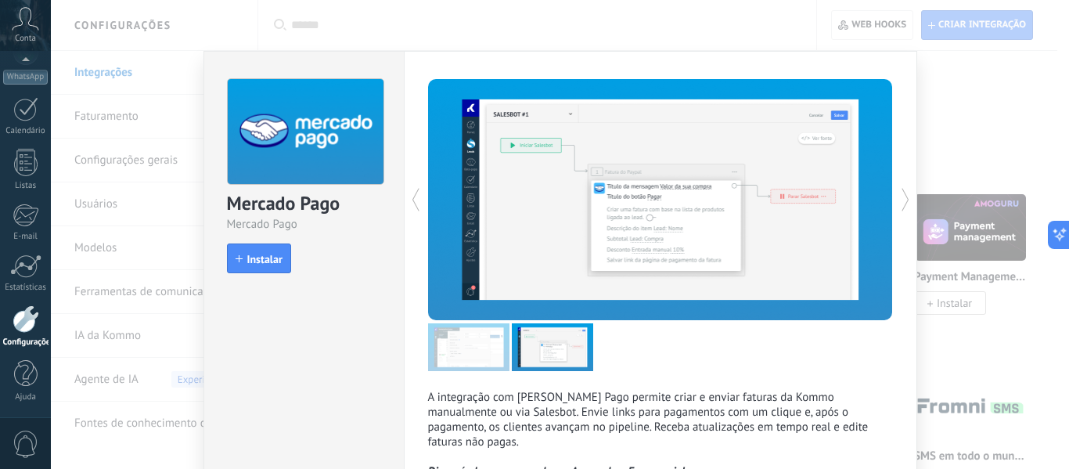
click at [463, 345] on img at bounding box center [468, 347] width 81 height 48
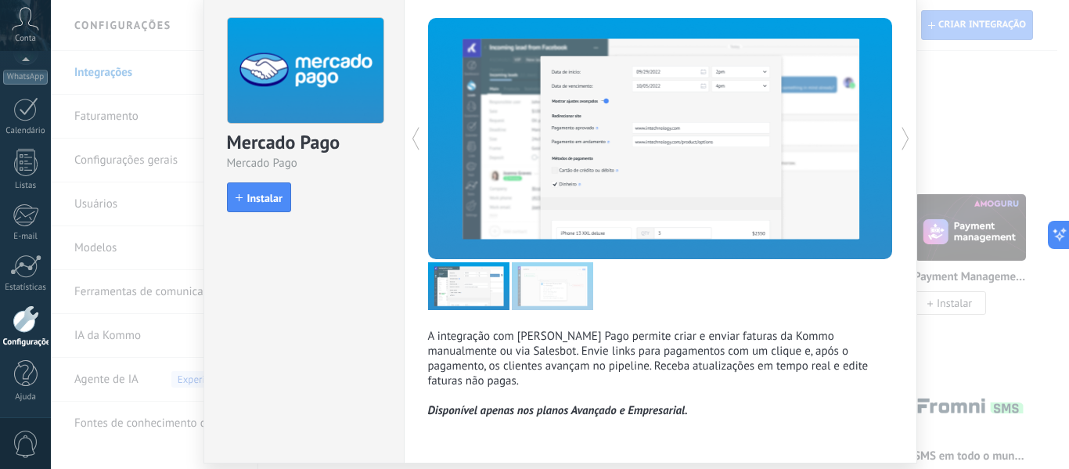
scroll to position [106, 0]
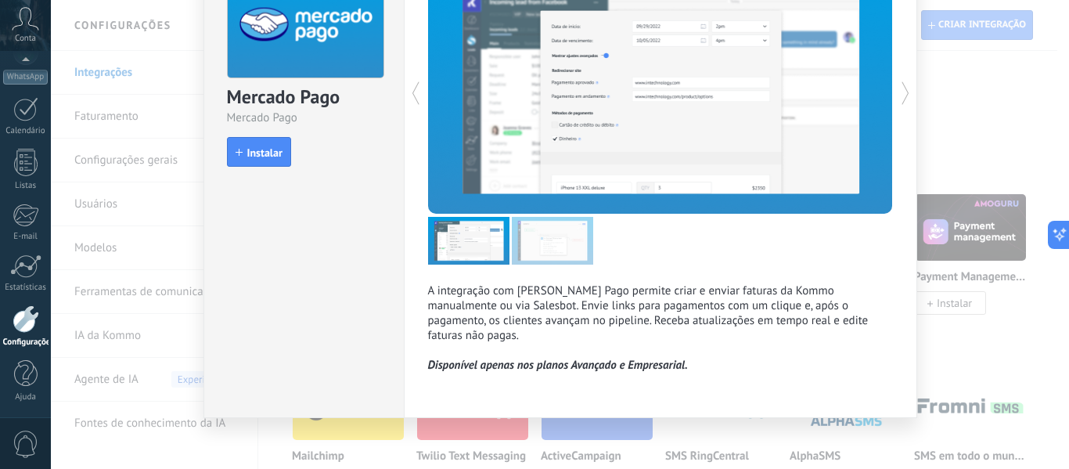
click at [503, 384] on div "A integração com [PERSON_NAME] Pago permite criar e enviar faturas da Kommo man…" at bounding box center [661, 181] width 514 height 474
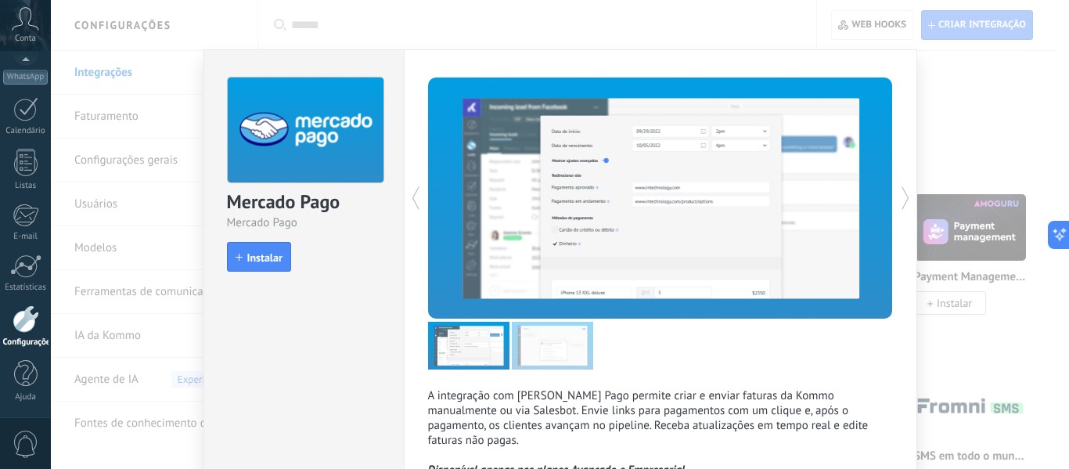
scroll to position [0, 0]
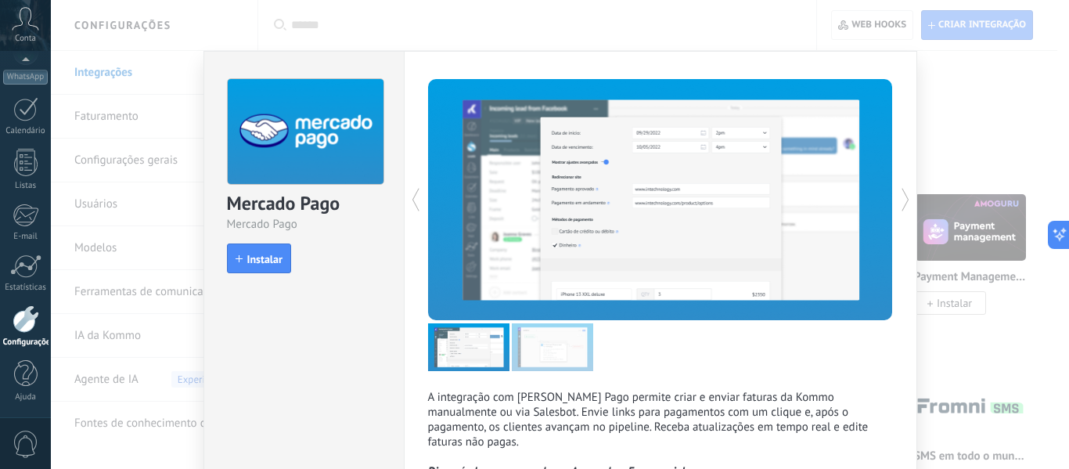
click at [908, 193] on icon at bounding box center [906, 199] width 16 height 31
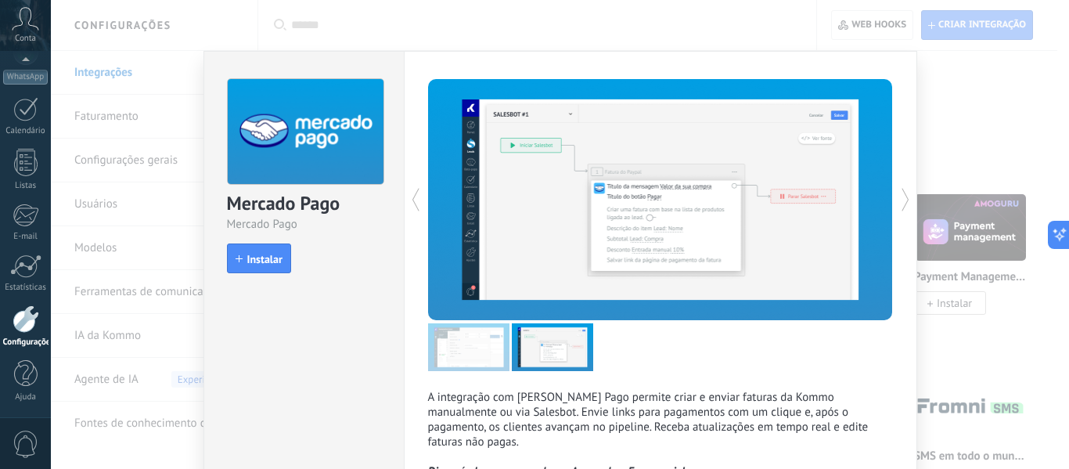
click at [1016, 134] on div "[PERSON_NAME] Pago [PERSON_NAME] Pago install Instalar A integração com [PERSON…" at bounding box center [560, 234] width 1019 height 469
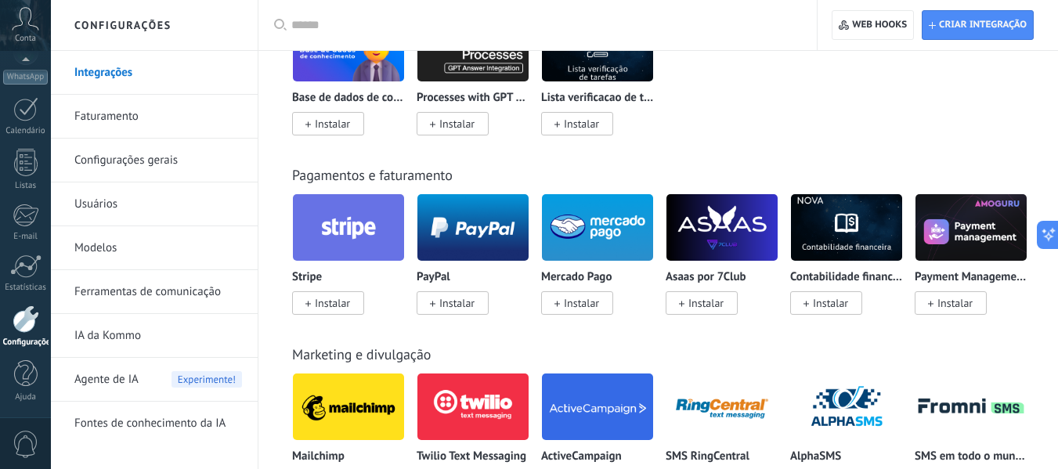
click at [600, 229] on img at bounding box center [597, 227] width 111 height 76
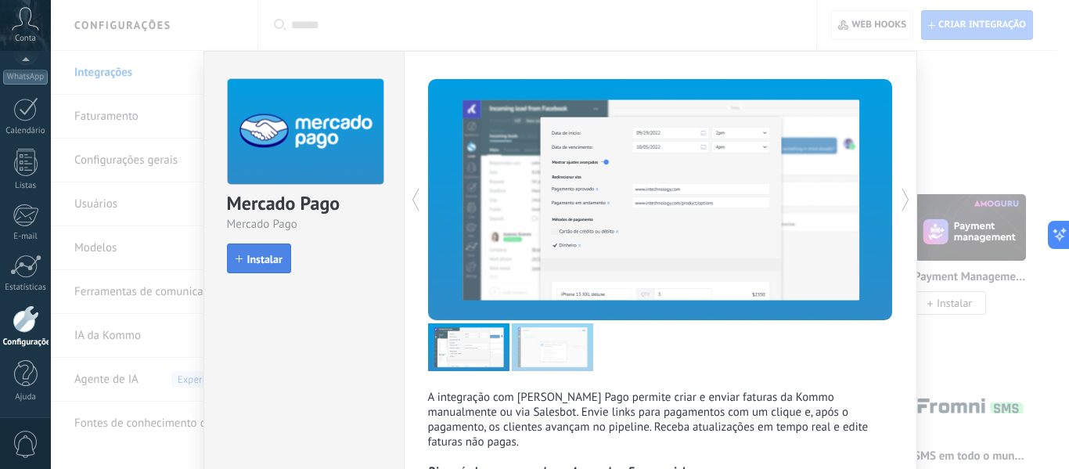
click at [265, 264] on span "Instalar" at bounding box center [264, 259] width 35 height 11
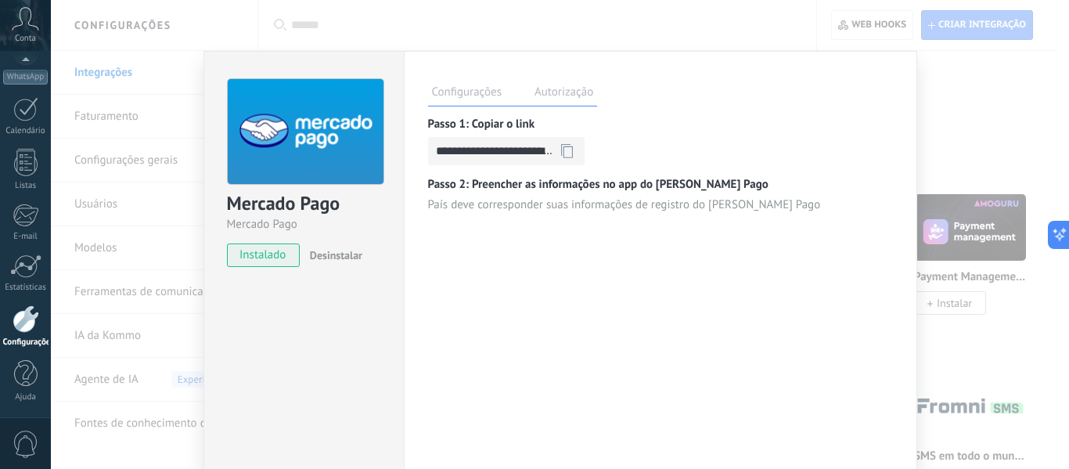
scroll to position [78, 0]
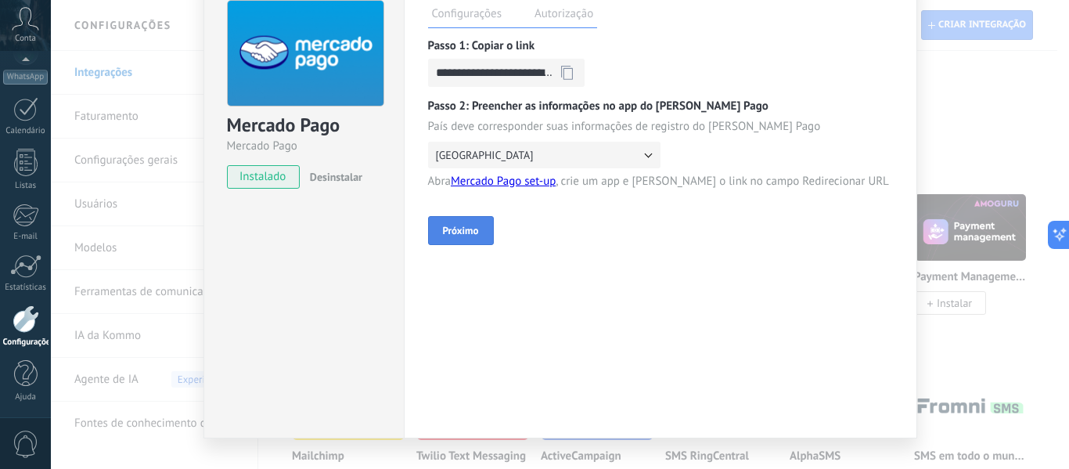
click at [477, 232] on button "Próximo" at bounding box center [461, 230] width 66 height 29
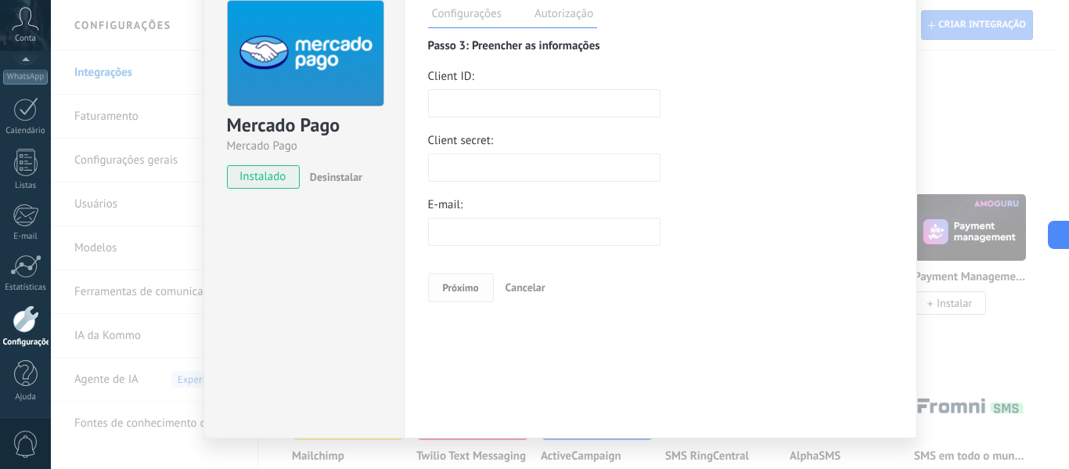
click at [491, 103] on input "text" at bounding box center [544, 103] width 233 height 28
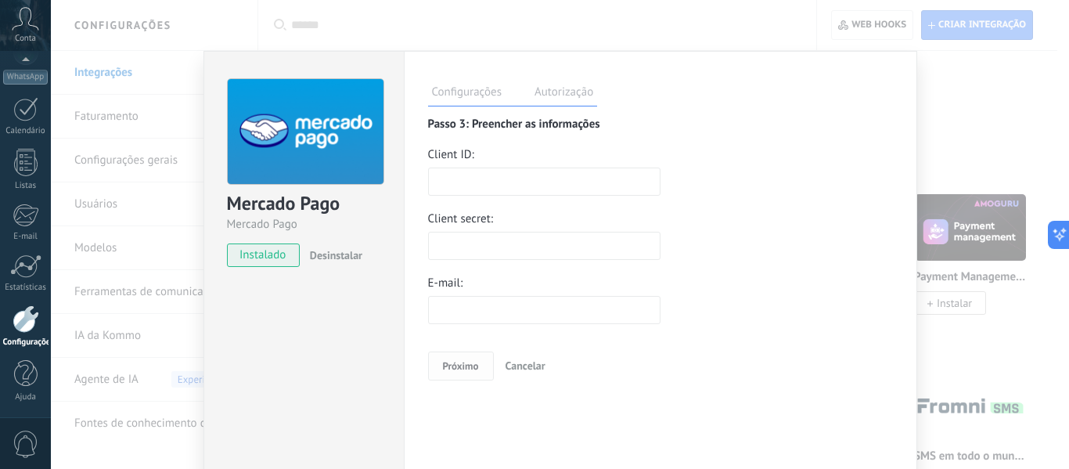
click at [532, 100] on label "Autorização" at bounding box center [564, 94] width 67 height 23
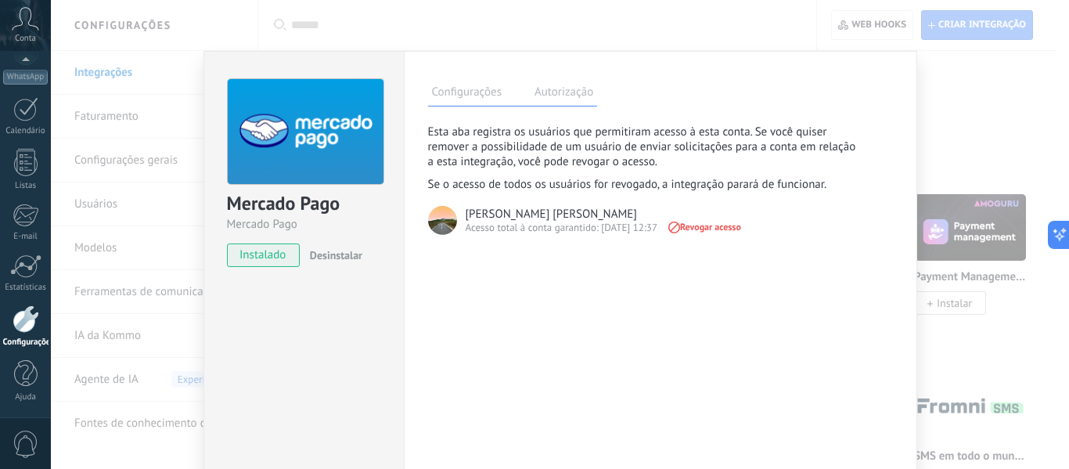
click at [498, 103] on label "Configurações" at bounding box center [467, 94] width 78 height 23
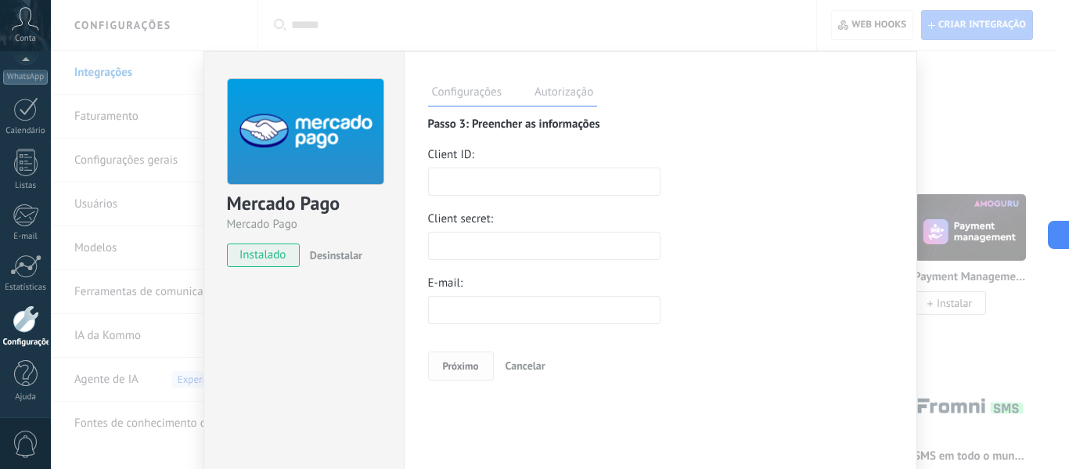
click at [513, 175] on input "text" at bounding box center [544, 182] width 233 height 28
click at [337, 257] on span "Desinstalar" at bounding box center [336, 255] width 52 height 14
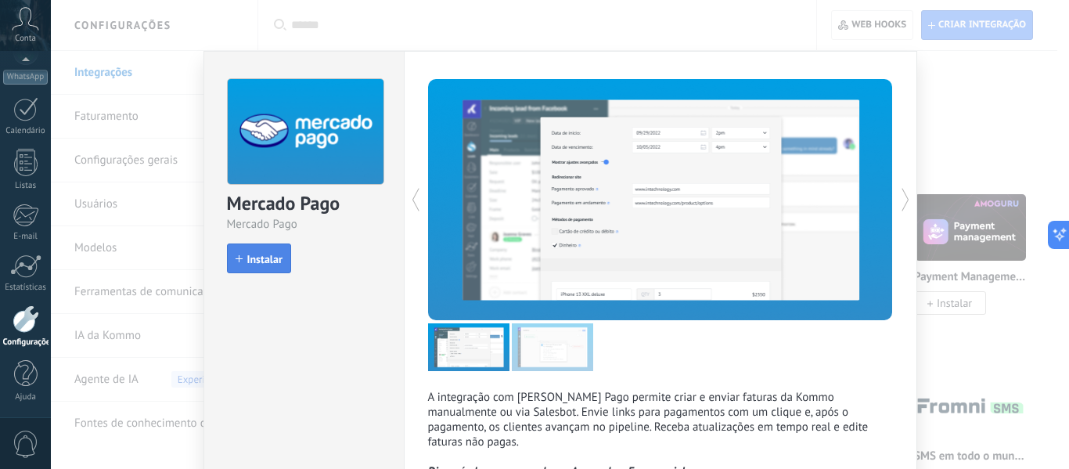
click at [265, 254] on span "Instalar" at bounding box center [264, 259] width 35 height 11
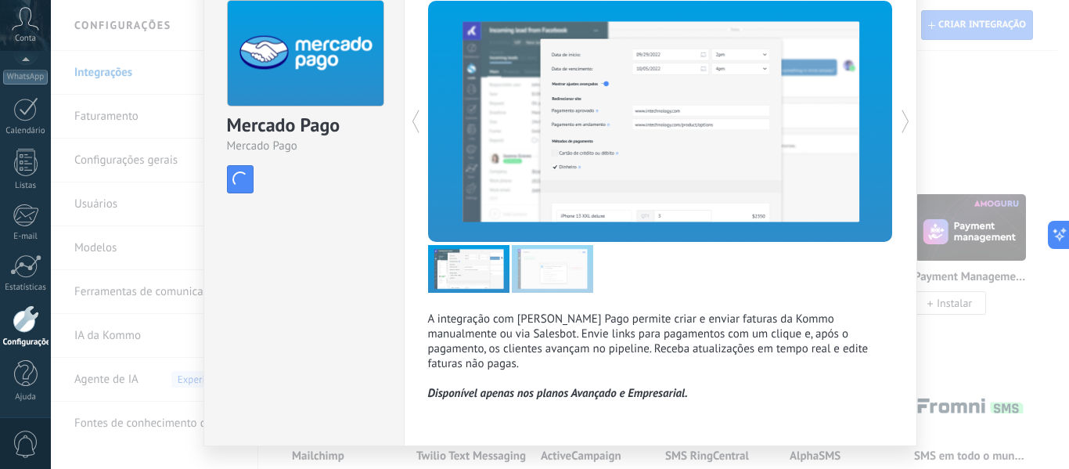
click at [546, 260] on img at bounding box center [552, 269] width 81 height 48
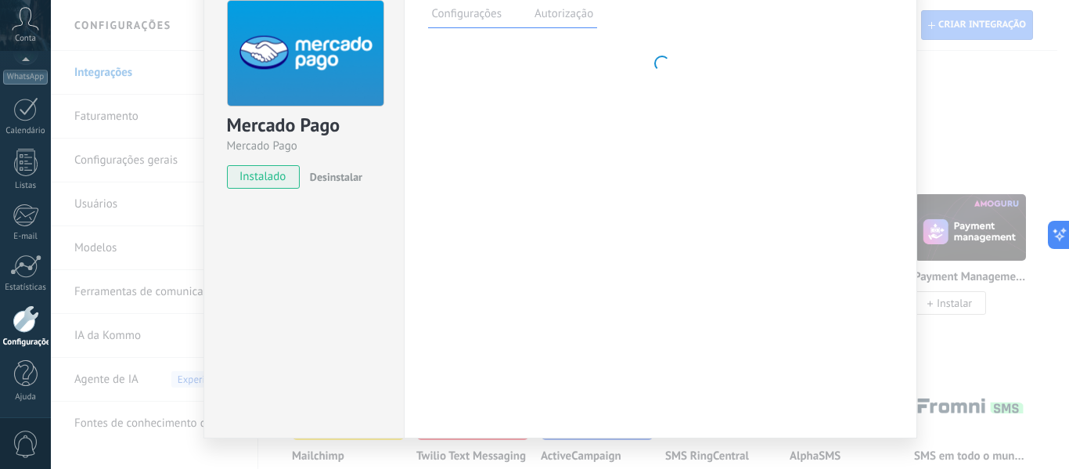
click at [498, 287] on div "**********" at bounding box center [661, 206] width 514 height 466
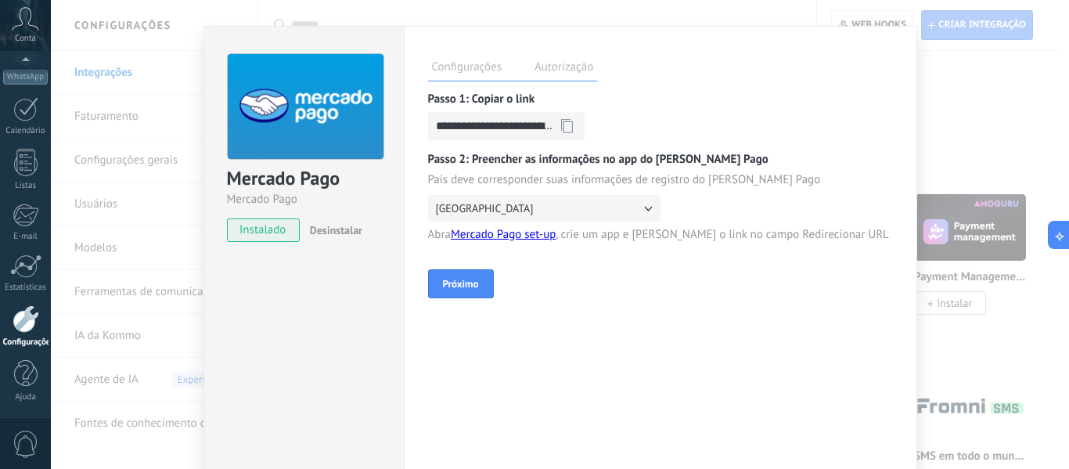
scroll to position [0, 0]
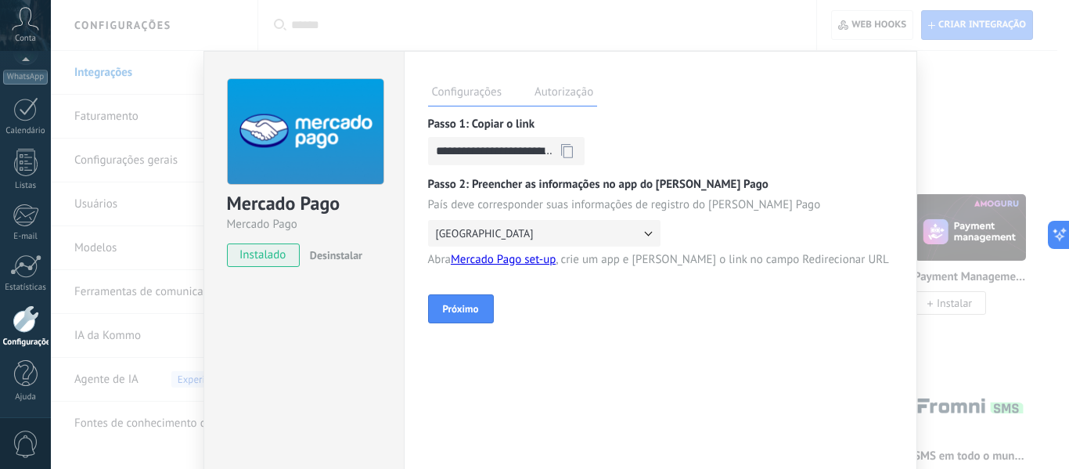
click at [256, 265] on span "instalado" at bounding box center [263, 254] width 71 height 23
click at [569, 234] on button "[GEOGRAPHIC_DATA]" at bounding box center [544, 233] width 233 height 27
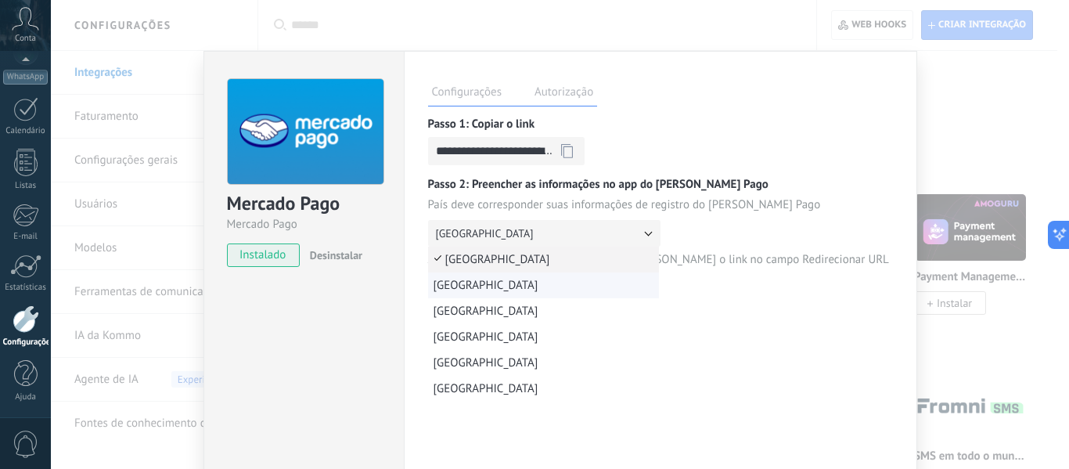
click at [474, 291] on div "**********" at bounding box center [660, 220] width 465 height 207
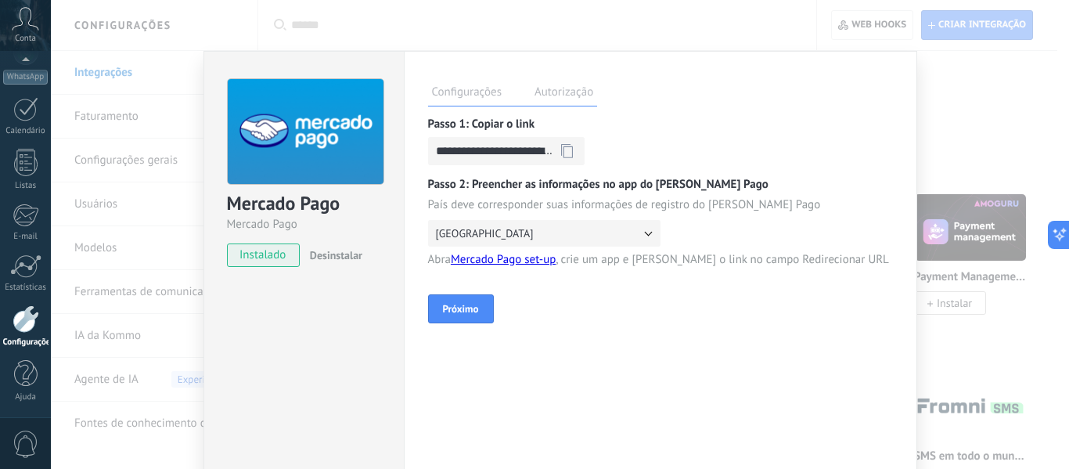
click at [573, 150] on icon at bounding box center [567, 150] width 12 height 15
click at [467, 301] on button "Próximo" at bounding box center [461, 308] width 66 height 29
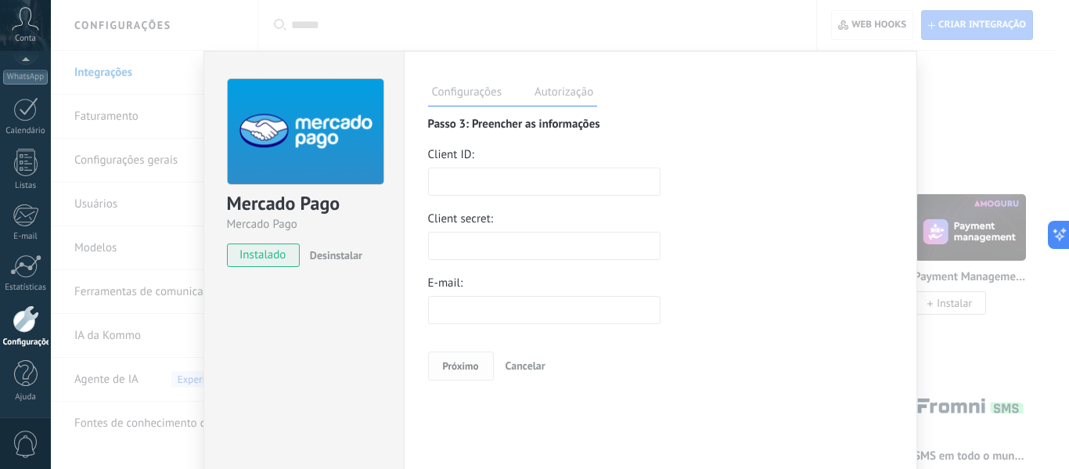
click at [272, 258] on span "instalado" at bounding box center [263, 254] width 71 height 23
click at [270, 252] on span "instalado" at bounding box center [263, 254] width 71 height 23
click at [559, 81] on div "Configurações Autorização" at bounding box center [513, 92] width 170 height 27
click at [563, 94] on label "Autorização" at bounding box center [564, 94] width 67 height 23
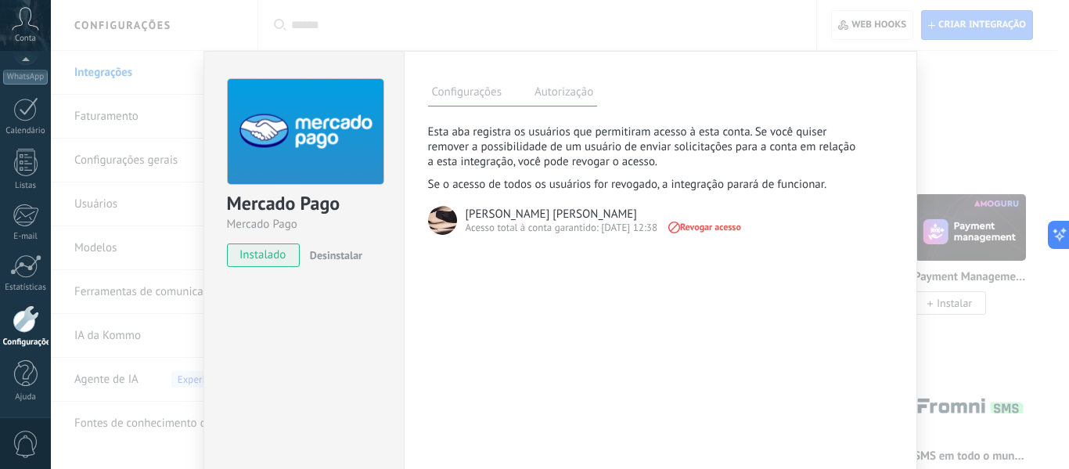
click at [470, 108] on div "**********" at bounding box center [661, 284] width 514 height 466
click at [474, 102] on label "Configurações" at bounding box center [467, 94] width 78 height 23
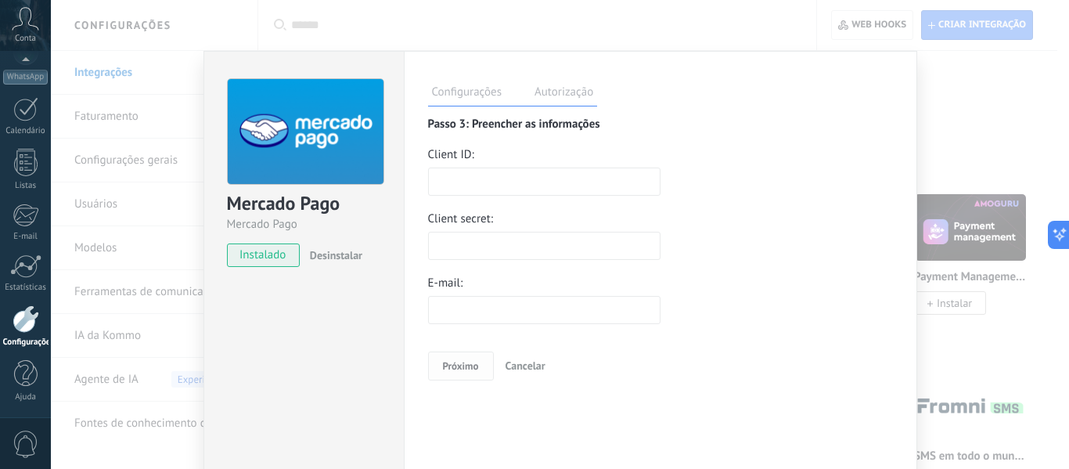
click at [503, 185] on input "text" at bounding box center [544, 182] width 233 height 28
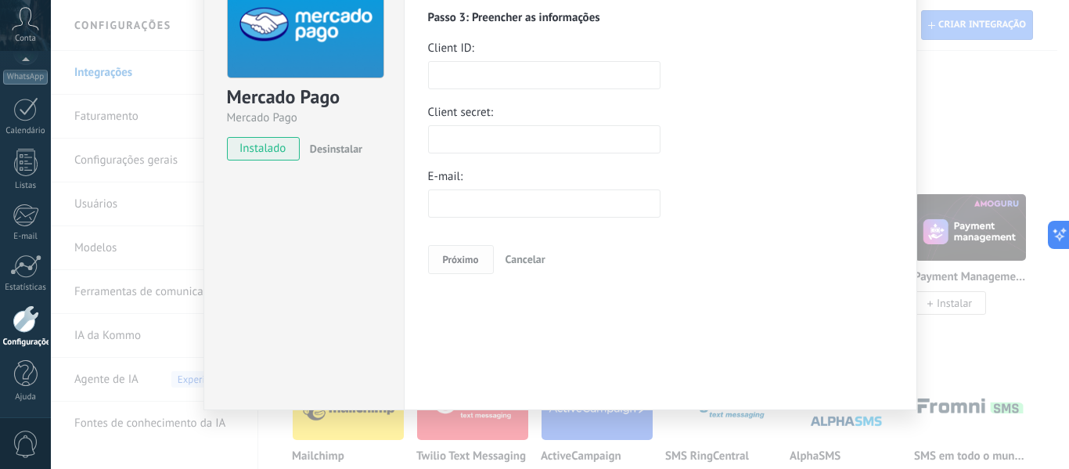
scroll to position [28, 0]
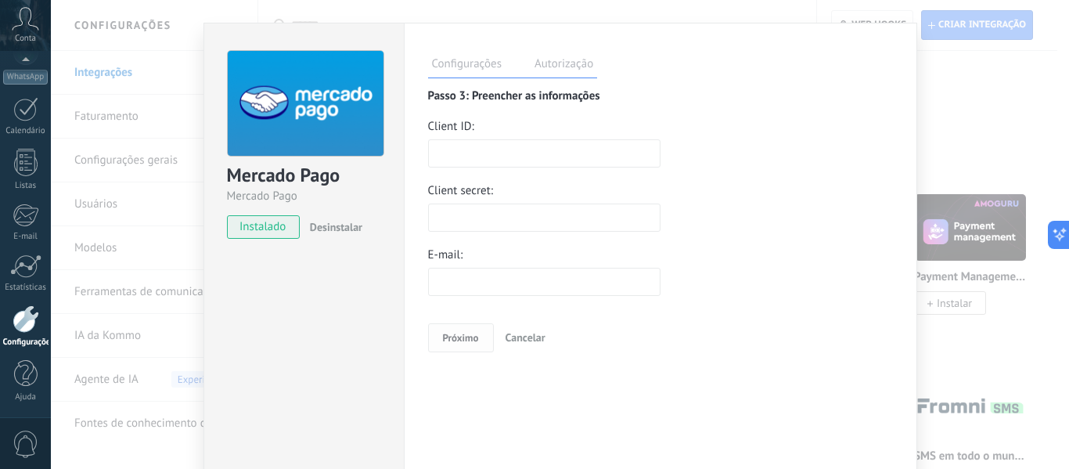
click at [943, 63] on div "**********" at bounding box center [560, 234] width 1019 height 469
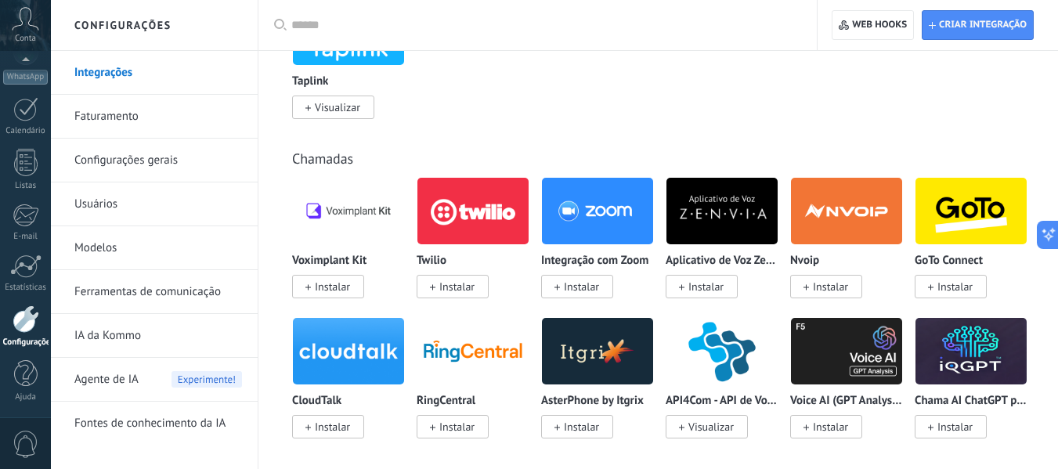
scroll to position [1801, 0]
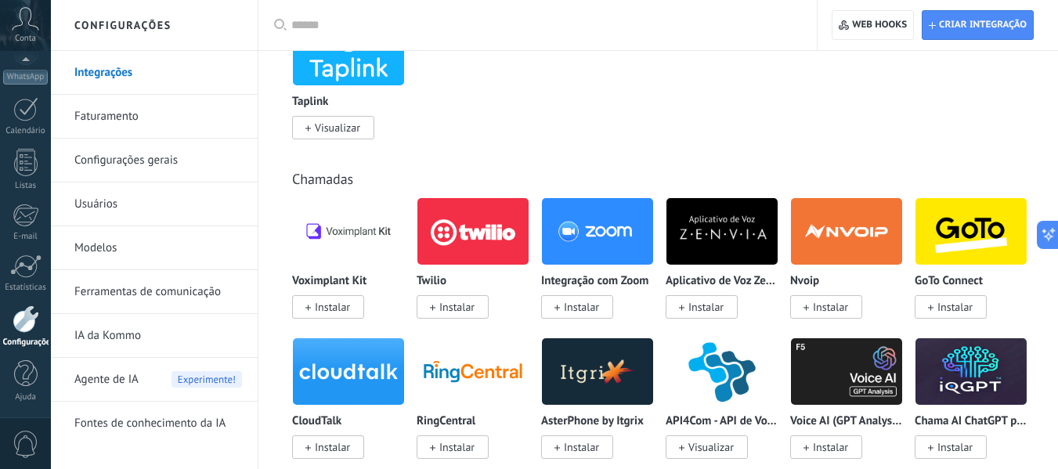
click at [135, 164] on link "Configurações gerais" at bounding box center [158, 161] width 168 height 44
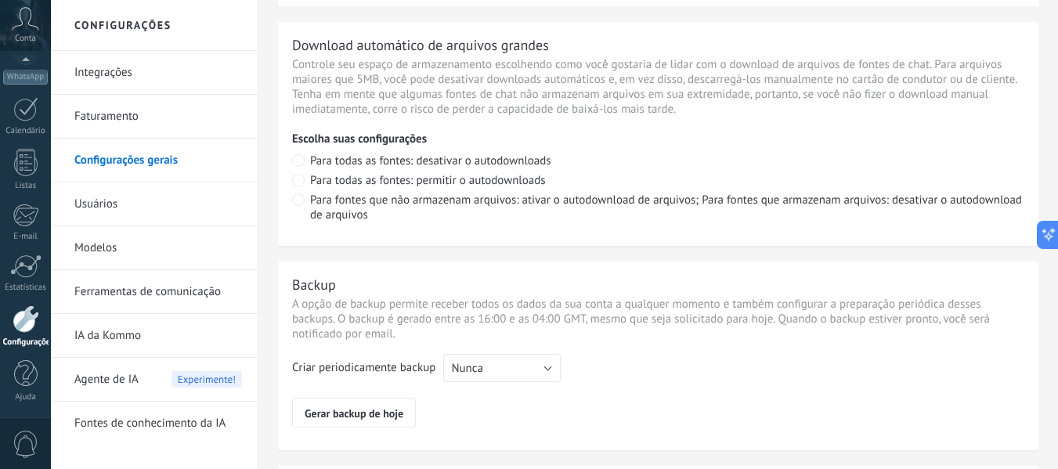
scroll to position [1096, 0]
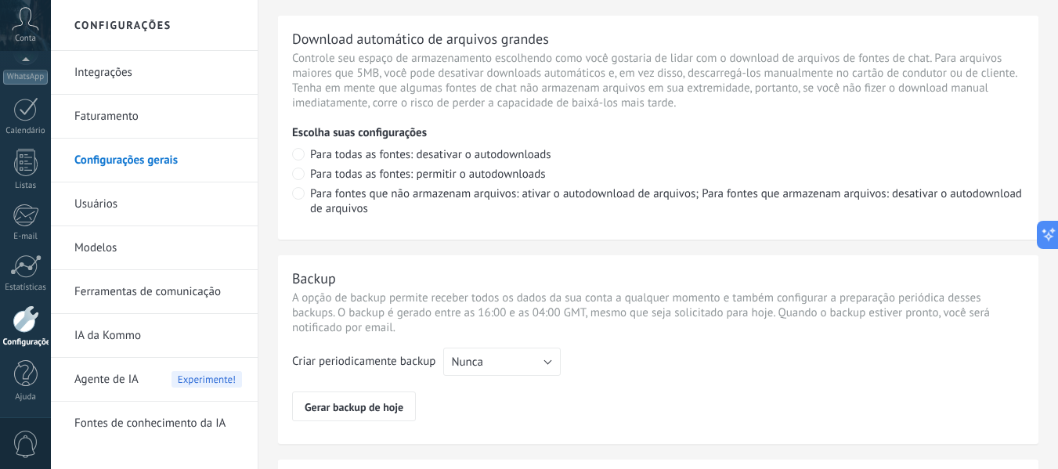
click at [189, 112] on link "Faturamento" at bounding box center [158, 117] width 168 height 44
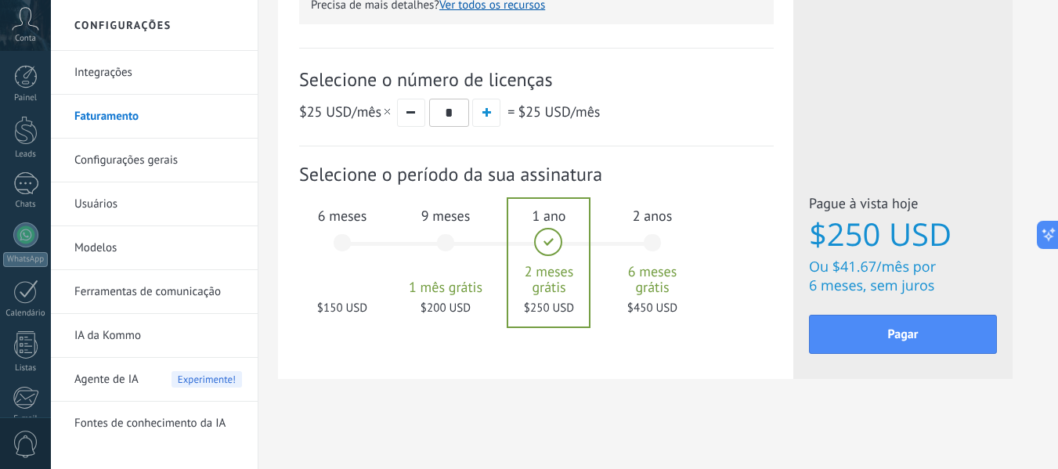
click at [353, 286] on div "6 meses $150 USD" at bounding box center [342, 250] width 85 height 110
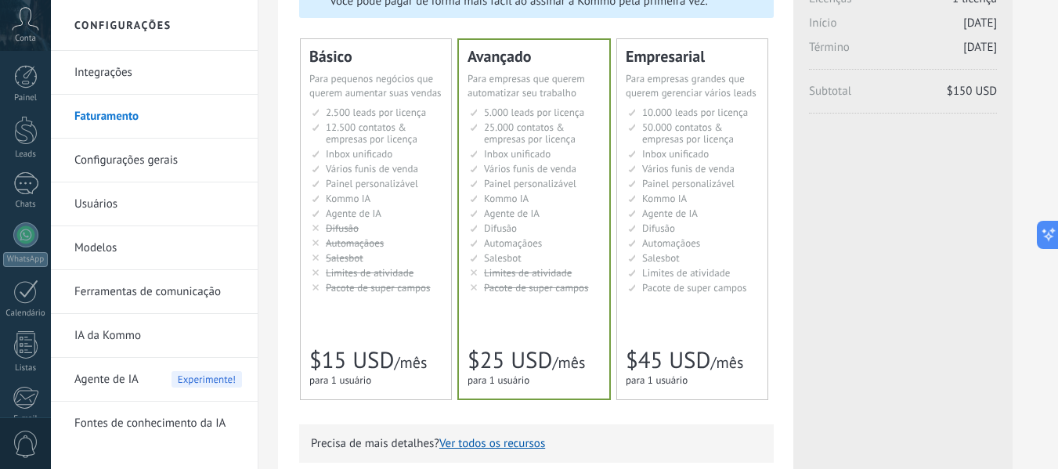
scroll to position [122, 0]
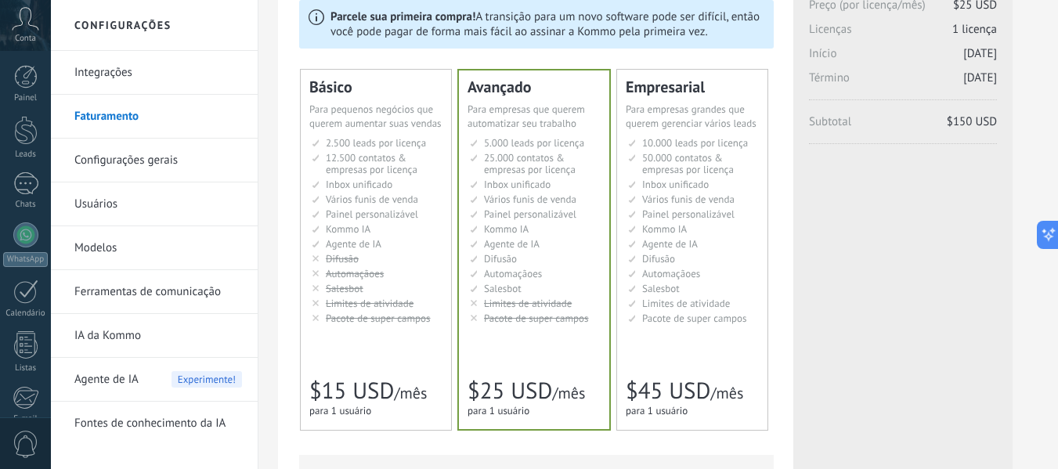
click at [400, 198] on span "Vários funis de venda" at bounding box center [372, 199] width 92 height 13
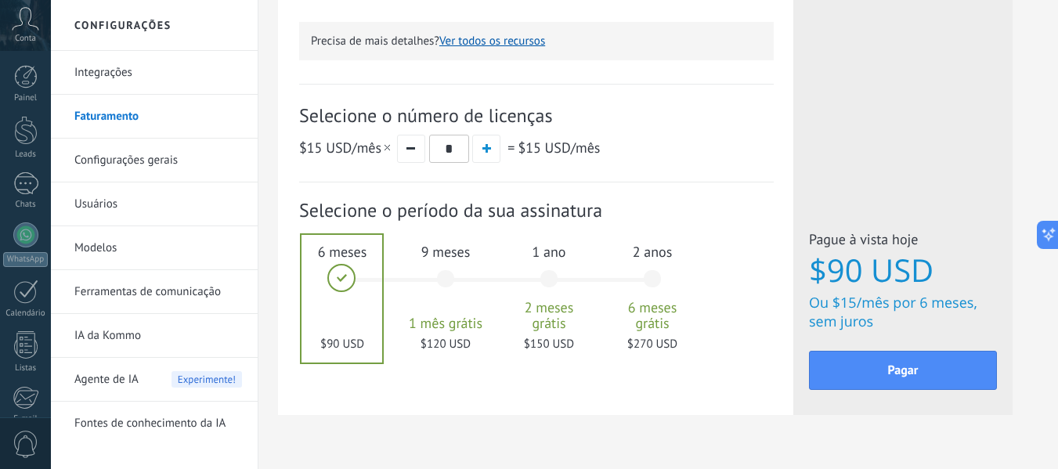
scroll to position [592, 0]
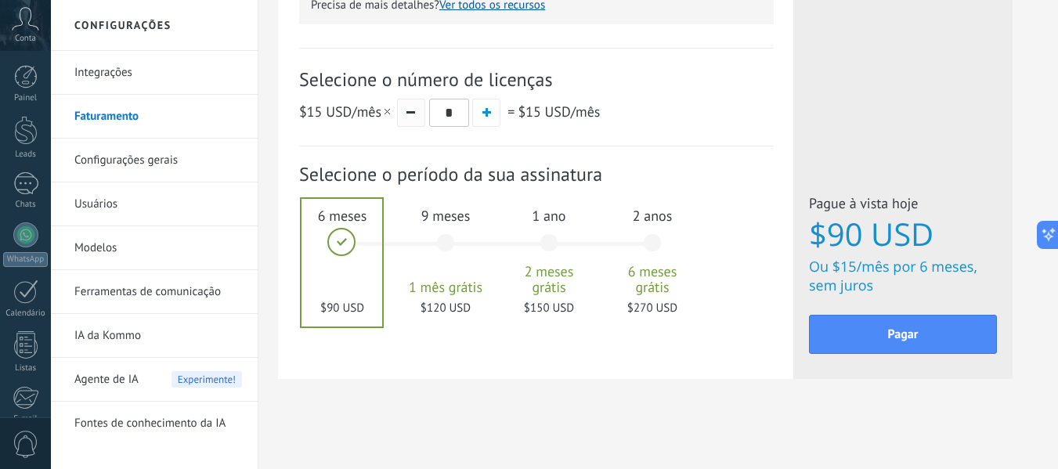
click at [422, 112] on button "button" at bounding box center [411, 113] width 28 height 28
click at [159, 296] on link "Ferramentas de comunicação" at bounding box center [158, 292] width 168 height 44
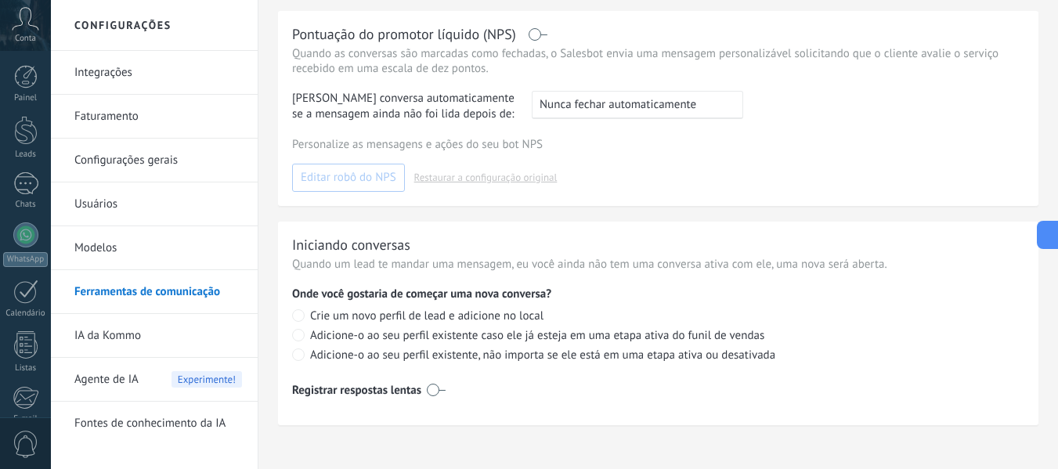
scroll to position [751, 0]
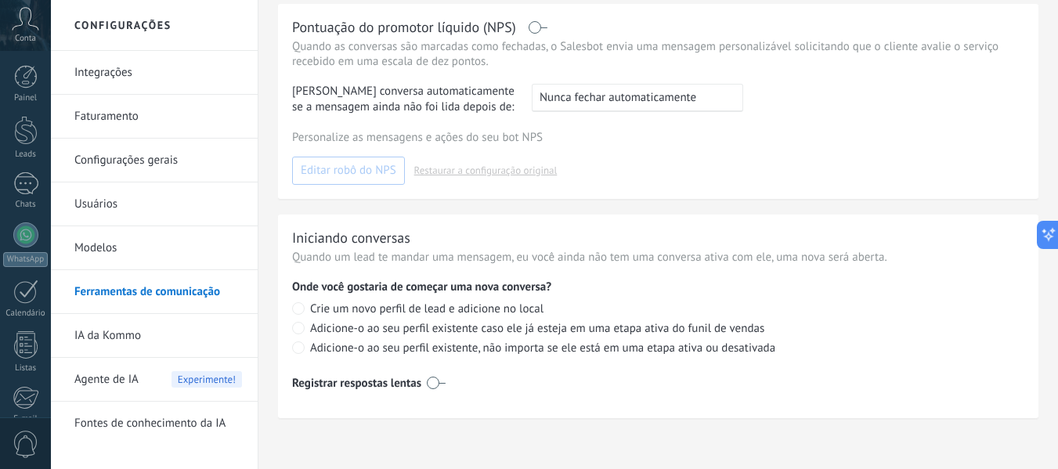
click at [103, 339] on link "IA da Kommo" at bounding box center [158, 336] width 168 height 44
